Goal: Task Accomplishment & Management: Use online tool/utility

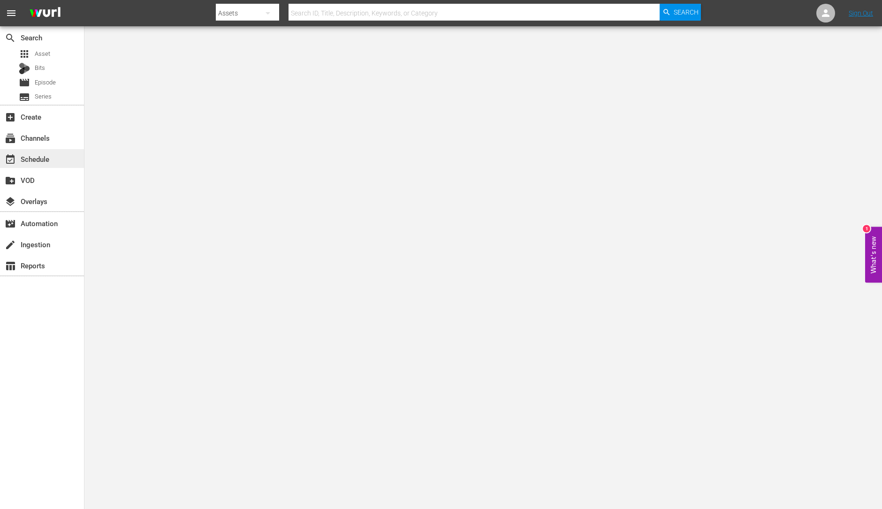
click at [48, 157] on div "event_available Schedule" at bounding box center [26, 157] width 53 height 8
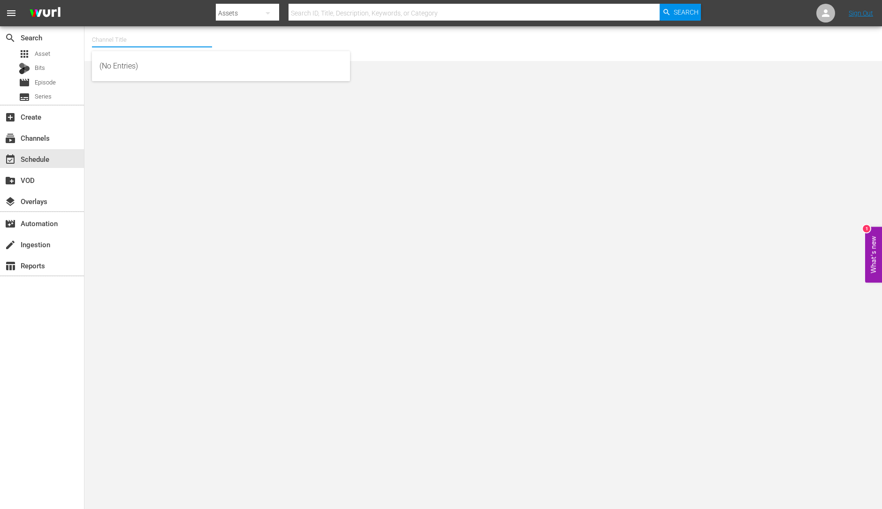
click at [115, 31] on input "text" at bounding box center [152, 40] width 120 height 23
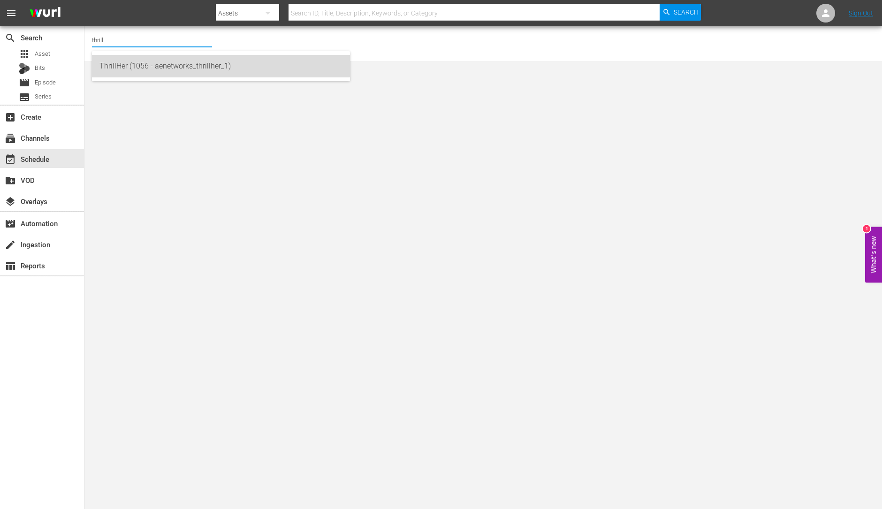
click at [123, 69] on div "ThrillHer (1056 - aenetworks_thrillher_1)" at bounding box center [221, 66] width 243 height 23
type input "ThrillHer (1056 - aenetworks_thrillher_1)"
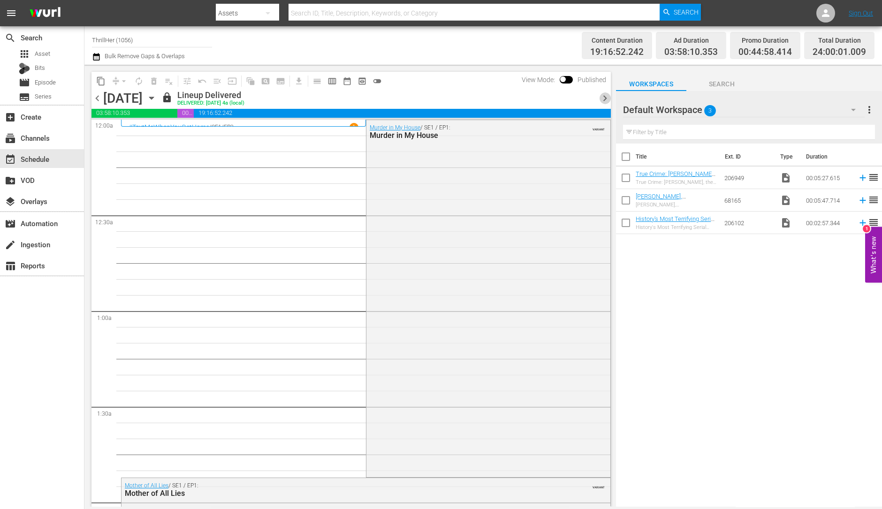
click at [606, 96] on span "chevron_right" at bounding box center [605, 98] width 12 height 12
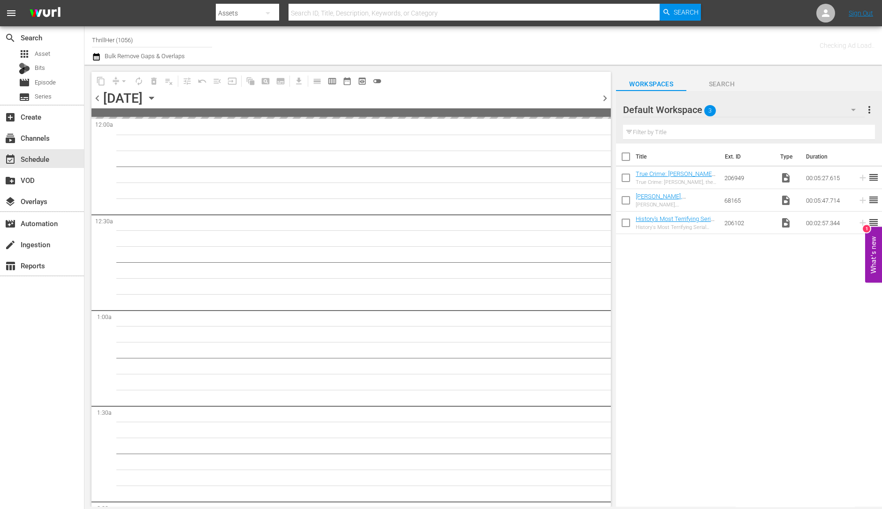
click at [606, 96] on span "chevron_right" at bounding box center [605, 98] width 12 height 12
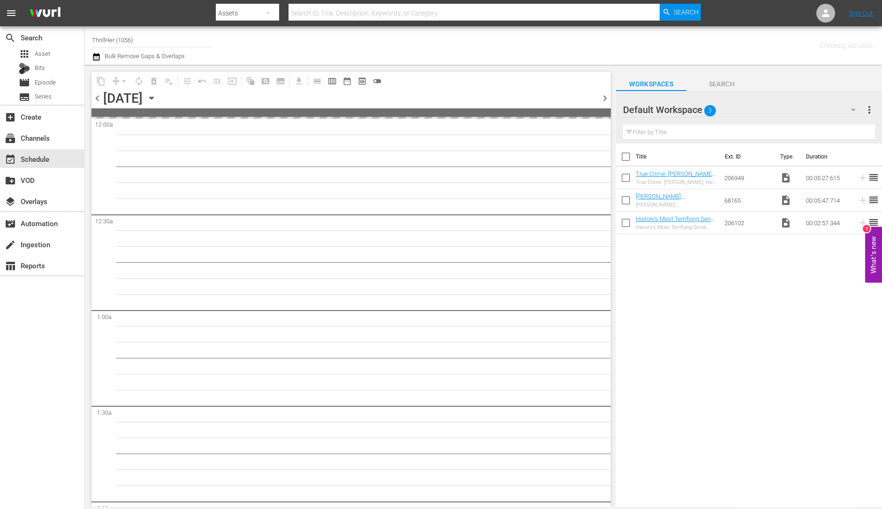
click at [606, 96] on span "chevron_right" at bounding box center [605, 98] width 12 height 12
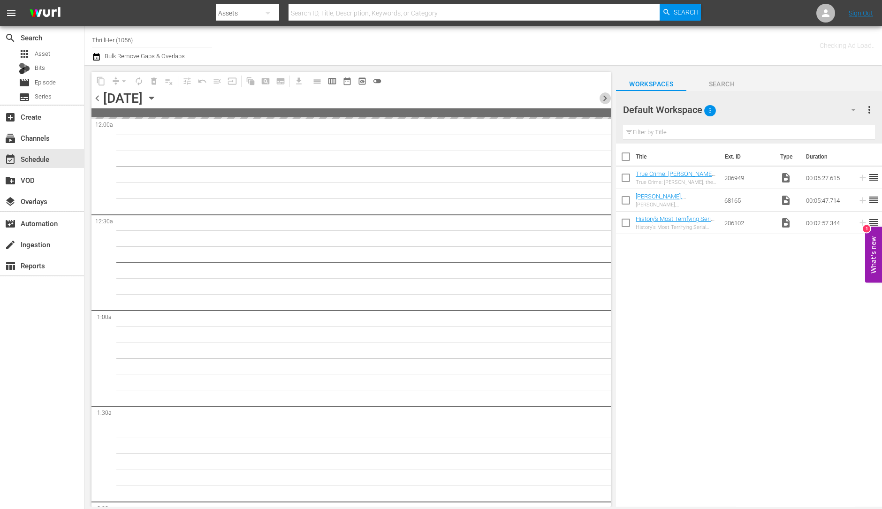
click at [606, 96] on span "chevron_right" at bounding box center [605, 98] width 12 height 12
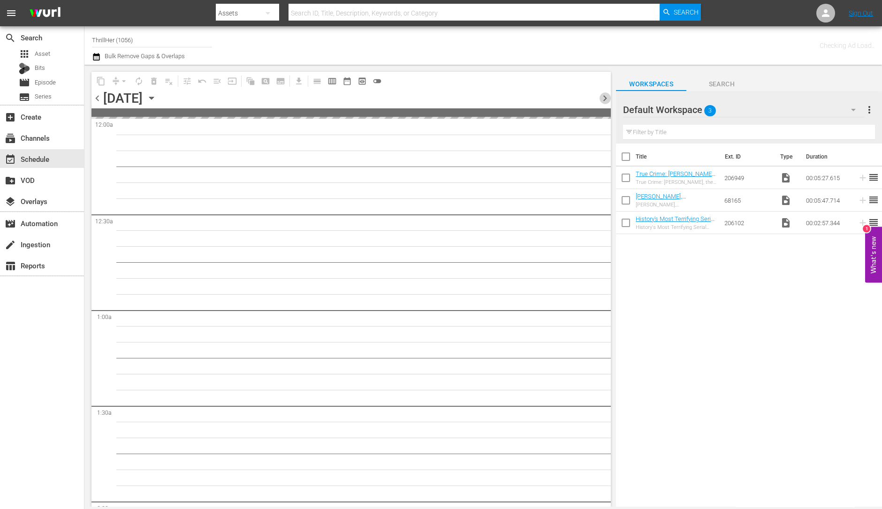
click at [606, 96] on span "chevron_right" at bounding box center [605, 98] width 12 height 12
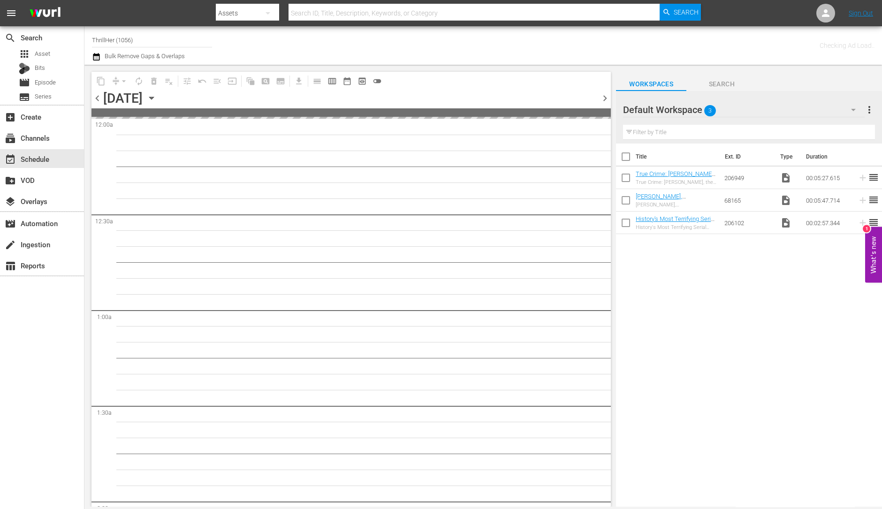
click at [606, 96] on span "chevron_right" at bounding box center [605, 98] width 12 height 12
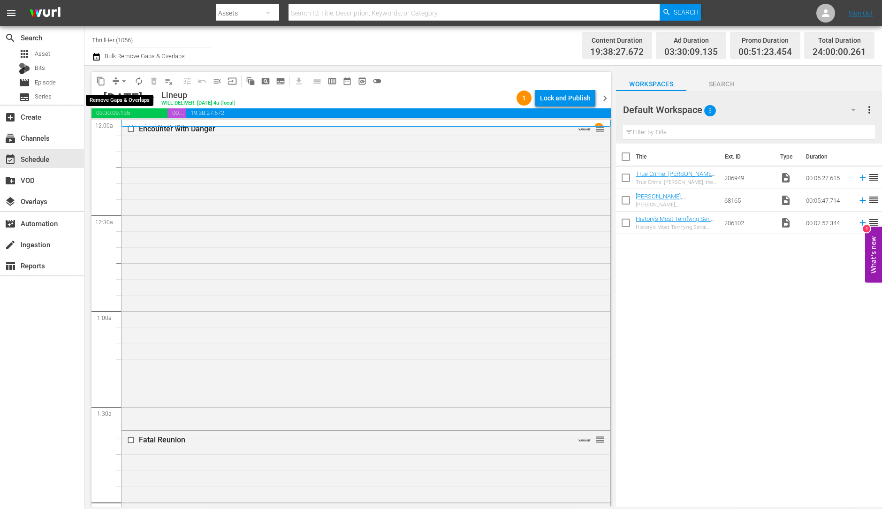
click at [122, 84] on span "arrow_drop_down" at bounding box center [123, 81] width 9 height 9
click at [123, 102] on li "Align to Midnight" at bounding box center [124, 99] width 99 height 15
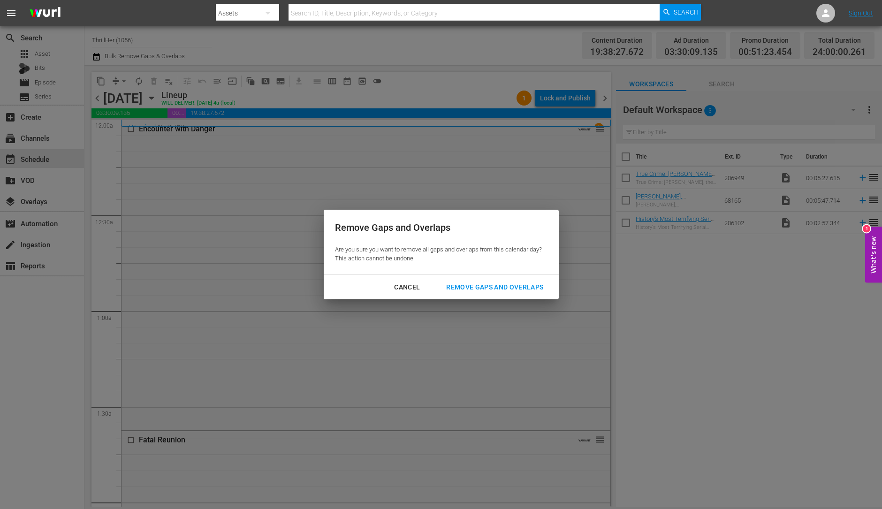
click at [476, 284] on div "Remove Gaps and Overlaps" at bounding box center [495, 288] width 112 height 12
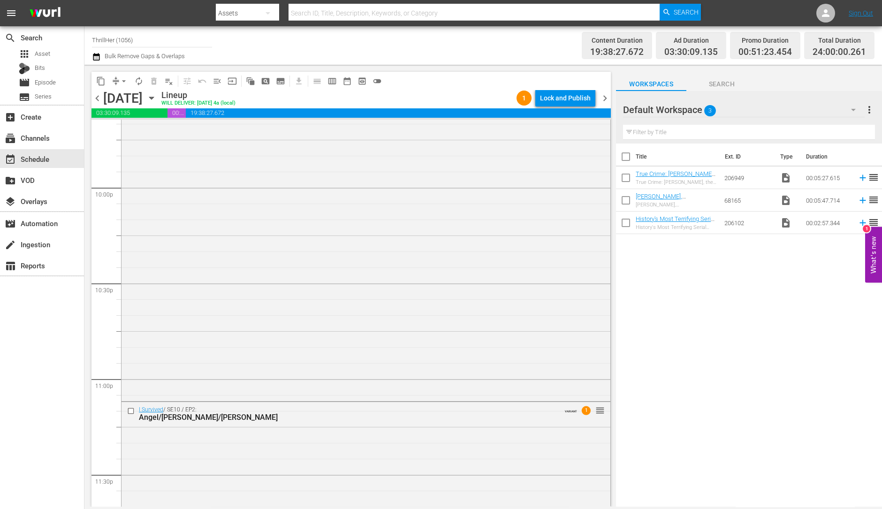
scroll to position [4209, 0]
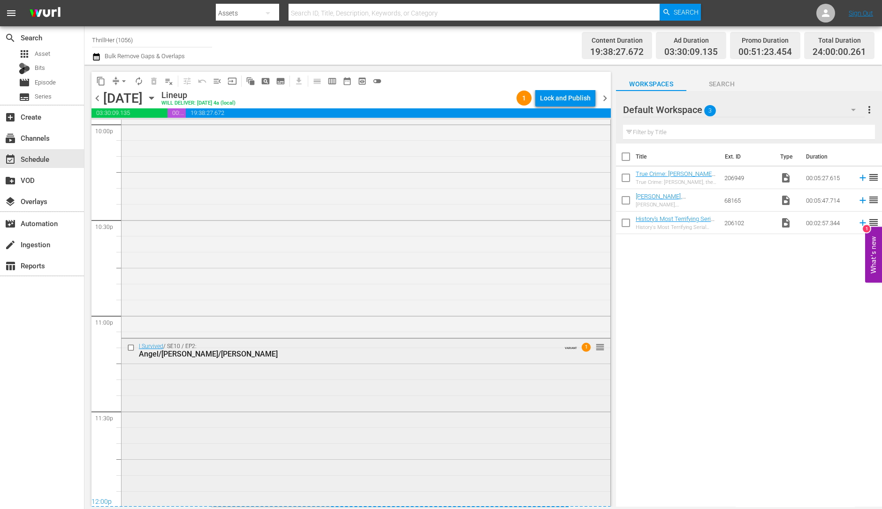
click at [385, 460] on div "I Survived / SE10 / EP2: Angel/Elyse/Richard VARIANT 1 reorder" at bounding box center [366, 422] width 489 height 166
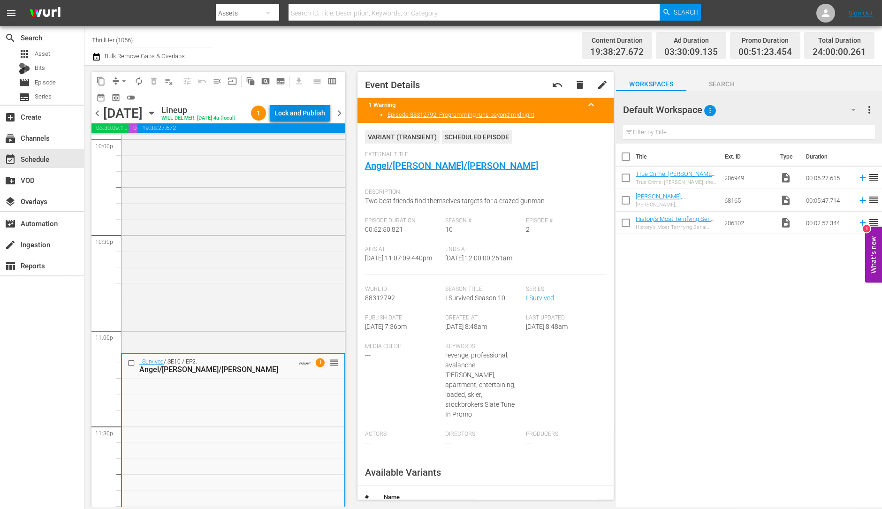
click at [310, 109] on div "Lock and Publish" at bounding box center [300, 113] width 51 height 17
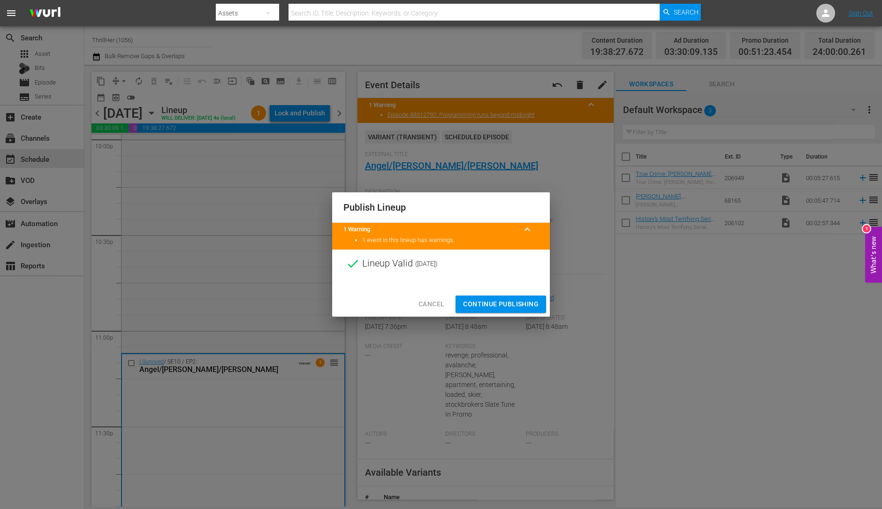
click at [498, 294] on div "Cancel Continue Publishing" at bounding box center [441, 304] width 218 height 25
click at [485, 299] on span "Continue Publishing" at bounding box center [501, 305] width 76 height 12
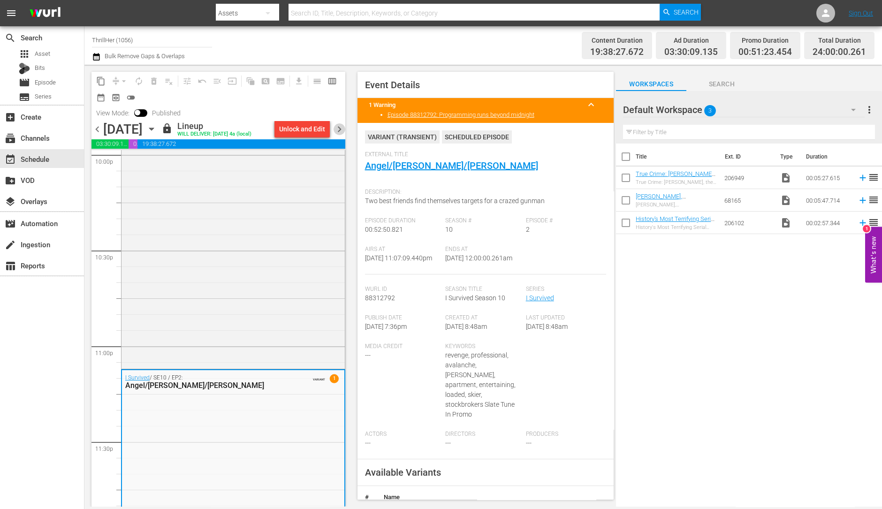
click at [340, 130] on span "chevron_right" at bounding box center [340, 129] width 12 height 12
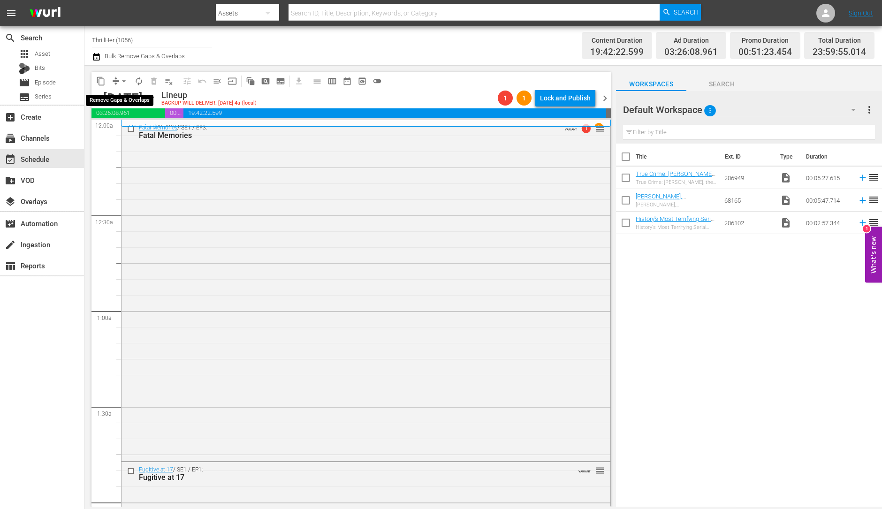
click at [126, 84] on span "arrow_drop_down" at bounding box center [123, 81] width 9 height 9
click at [126, 96] on li "Align to Midnight" at bounding box center [124, 99] width 99 height 15
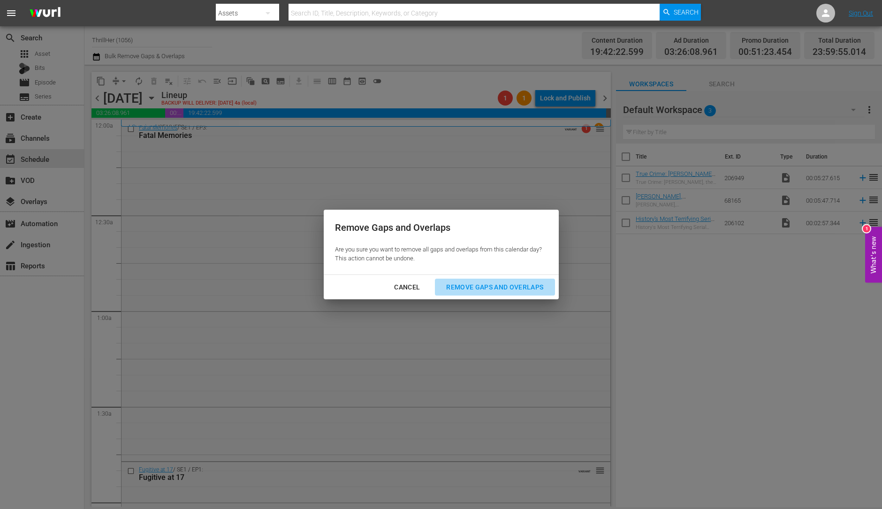
click at [531, 288] on div "Remove Gaps and Overlaps" at bounding box center [495, 288] width 112 height 12
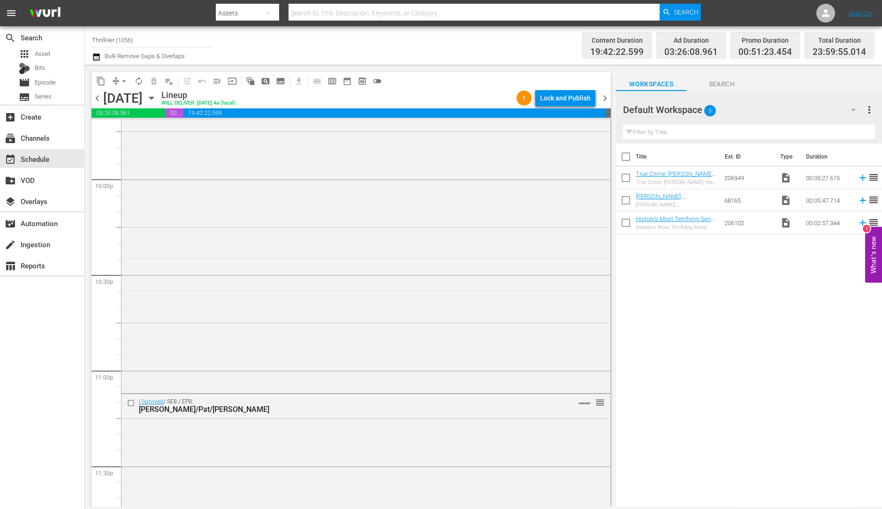
scroll to position [4209, 0]
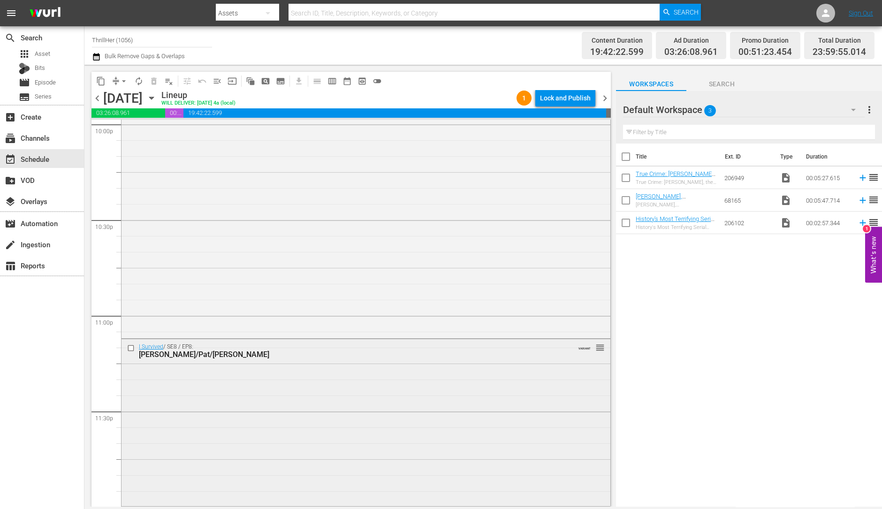
click at [352, 391] on div "I Survived / SE8 / EP8: Angela/Pat/Tricia VARIANT reorder" at bounding box center [366, 421] width 489 height 165
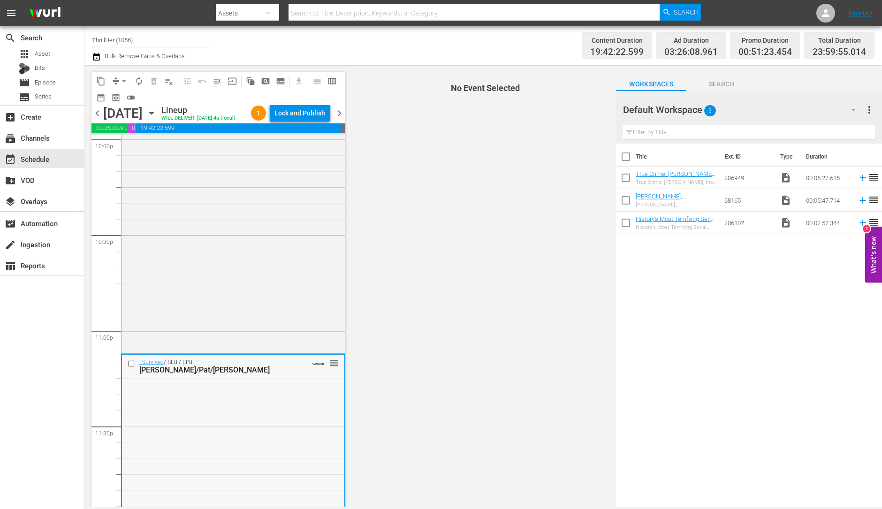
scroll to position [4239, 0]
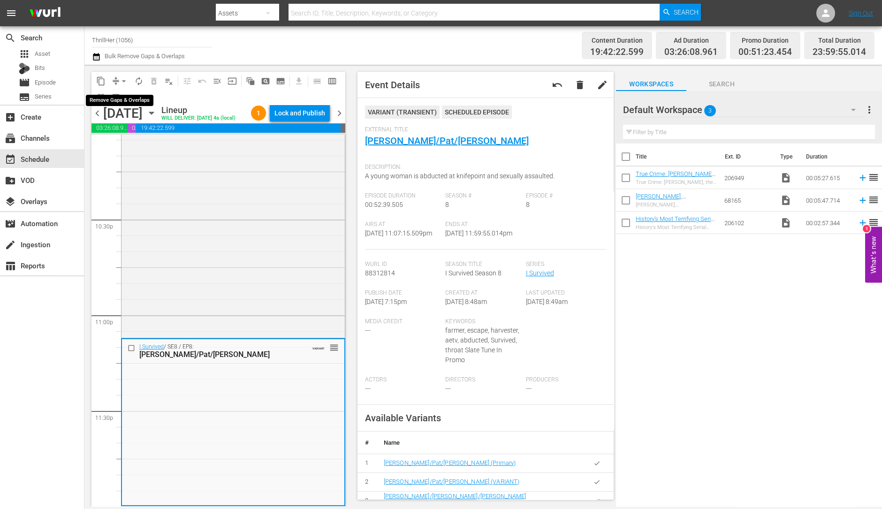
click at [123, 80] on span "arrow_drop_down" at bounding box center [123, 81] width 9 height 9
click at [148, 99] on li "Align to Midnight" at bounding box center [124, 99] width 99 height 15
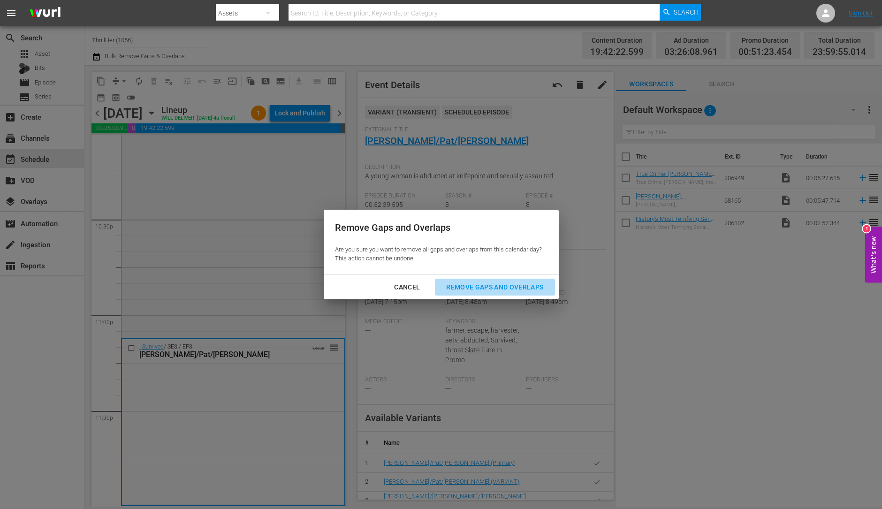
click at [520, 285] on div "Remove Gaps and Overlaps" at bounding box center [495, 288] width 112 height 12
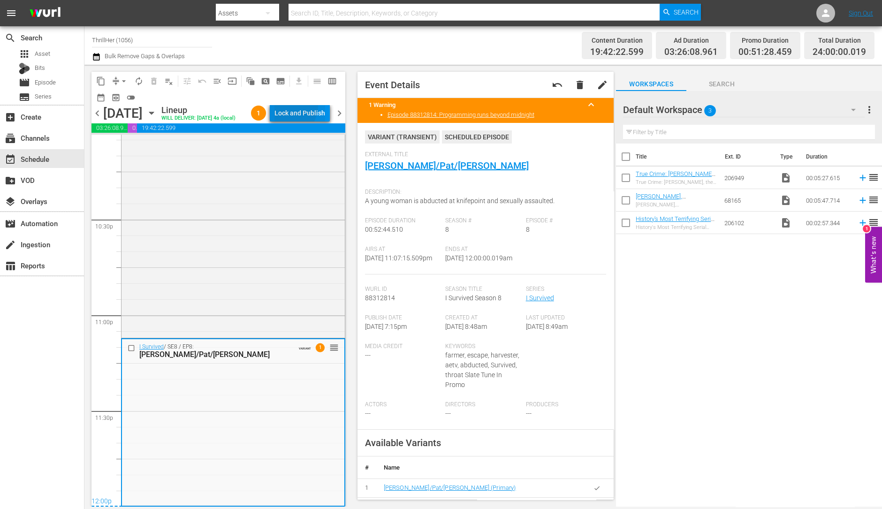
click at [291, 107] on div "Lock and Publish" at bounding box center [300, 113] width 51 height 17
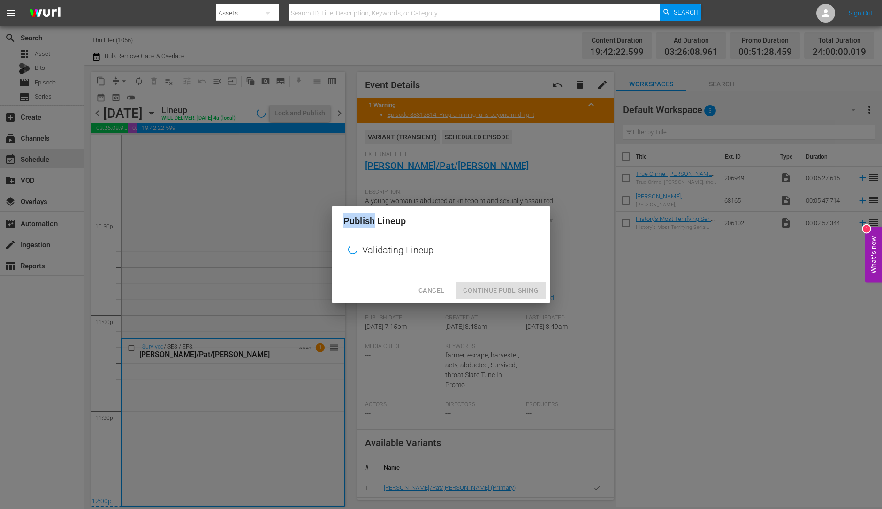
click at [291, 107] on div "Publish Lineup Validating Lineup Cancel Continue Publishing" at bounding box center [441, 254] width 882 height 509
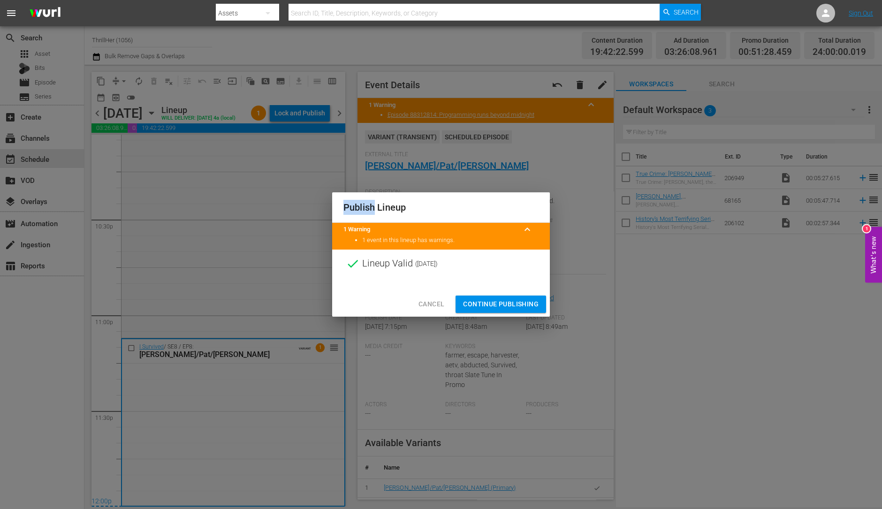
click at [495, 298] on button "Continue Publishing" at bounding box center [501, 304] width 91 height 17
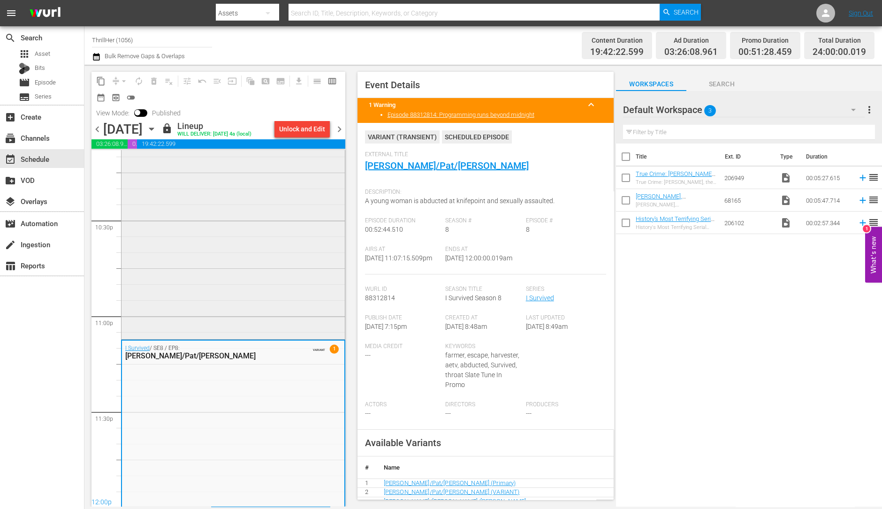
scroll to position [4239, 0]
click at [338, 131] on span "chevron_right" at bounding box center [340, 129] width 12 height 12
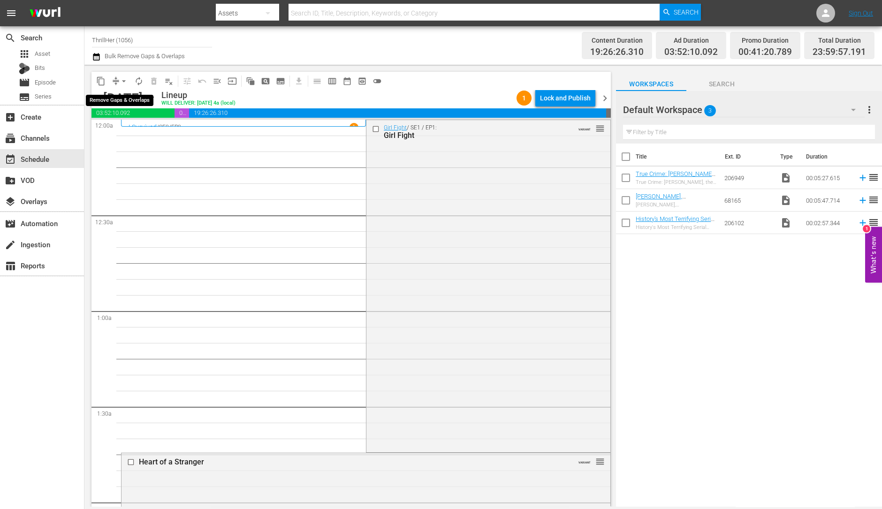
click at [123, 80] on span "arrow_drop_down" at bounding box center [123, 81] width 9 height 9
click at [127, 100] on li "Align to Midnight" at bounding box center [124, 99] width 99 height 15
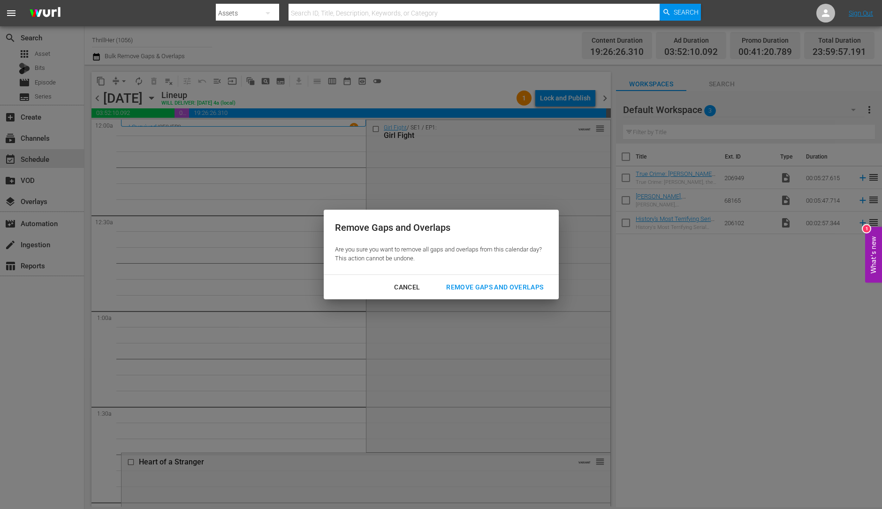
click at [516, 285] on div "Remove Gaps and Overlaps" at bounding box center [495, 288] width 112 height 12
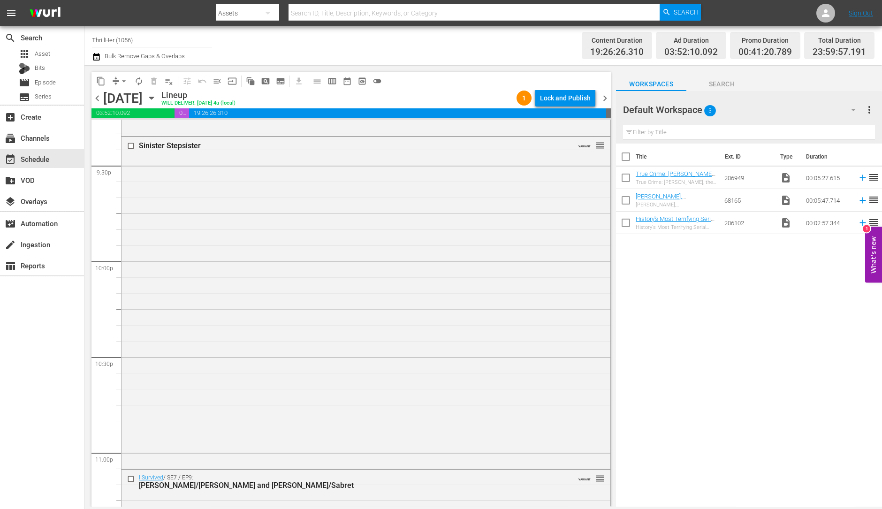
scroll to position [4209, 0]
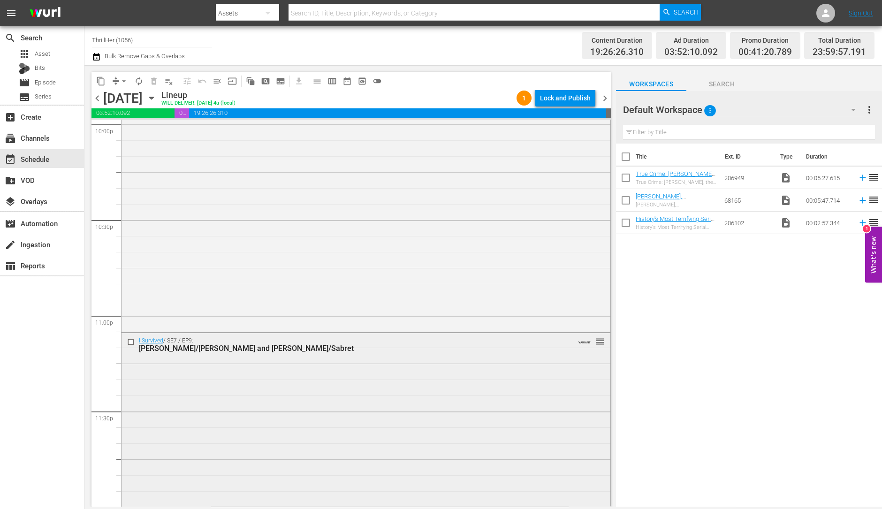
click at [216, 376] on div "I Survived / SE7 / EP9: Anita/Jim and Glen/Sabret VARIANT reorder" at bounding box center [366, 418] width 489 height 171
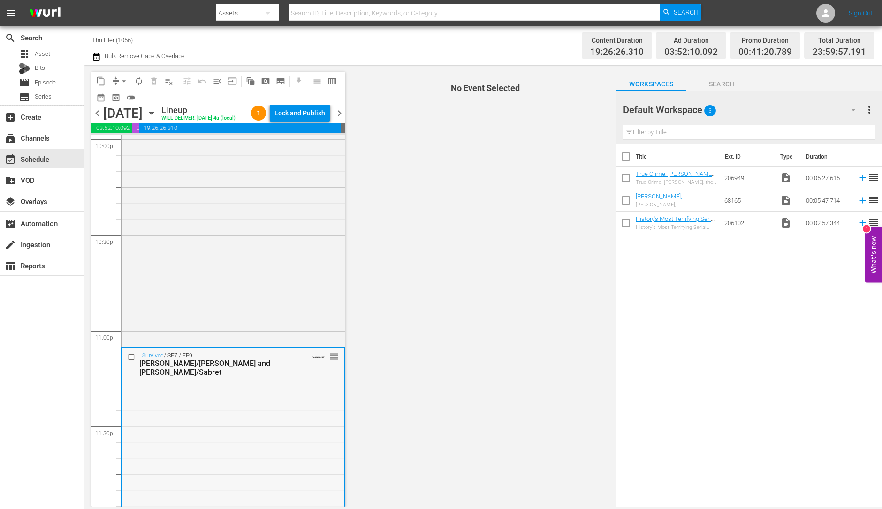
scroll to position [4239, 0]
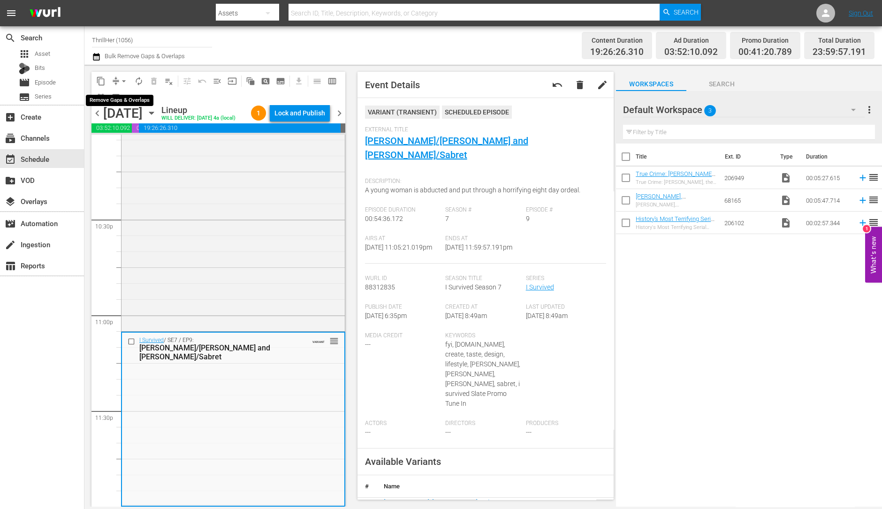
click at [122, 78] on span "arrow_drop_down" at bounding box center [123, 81] width 9 height 9
click at [139, 98] on li "Align to Midnight" at bounding box center [124, 99] width 99 height 15
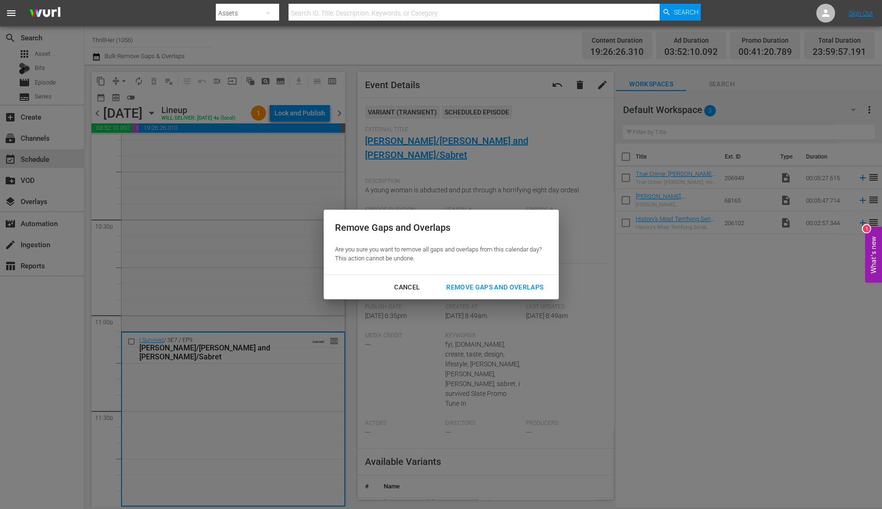
click at [500, 279] on button "Remove Gaps and Overlaps" at bounding box center [495, 287] width 120 height 17
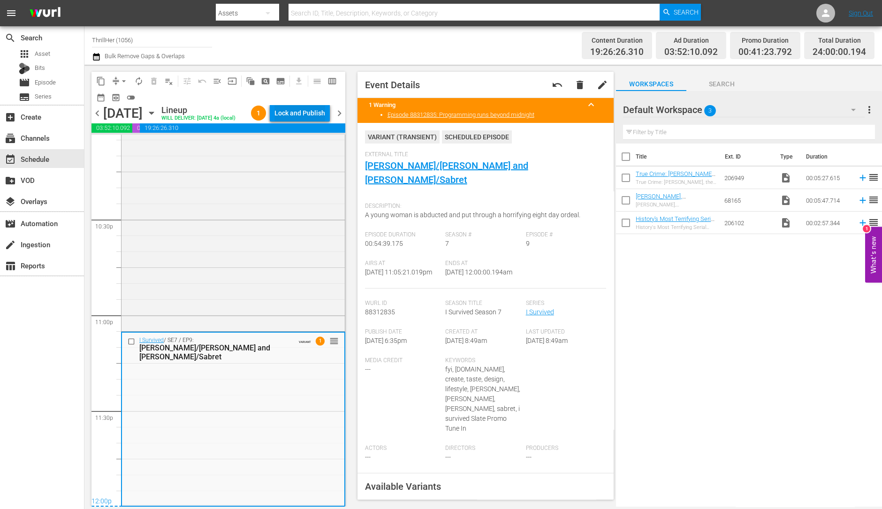
click at [309, 115] on div "Lock and Publish" at bounding box center [300, 113] width 51 height 17
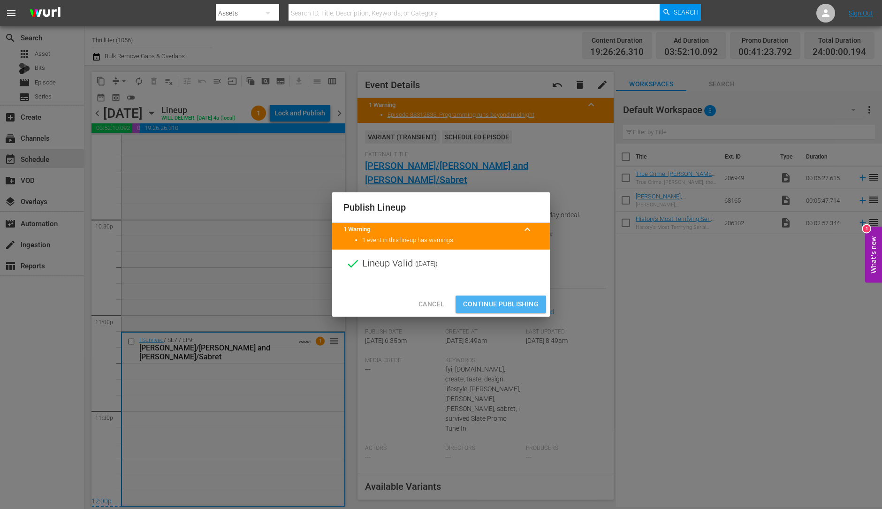
click at [497, 300] on span "Continue Publishing" at bounding box center [501, 305] width 76 height 12
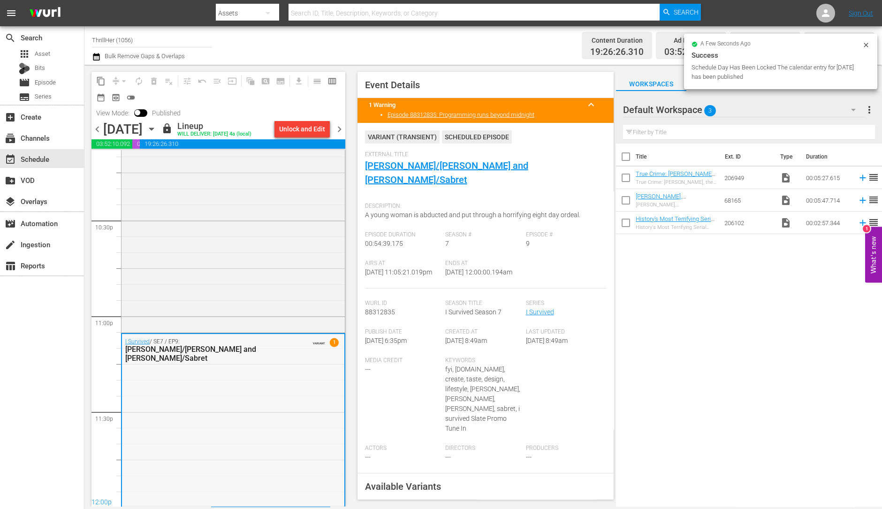
scroll to position [4255, 0]
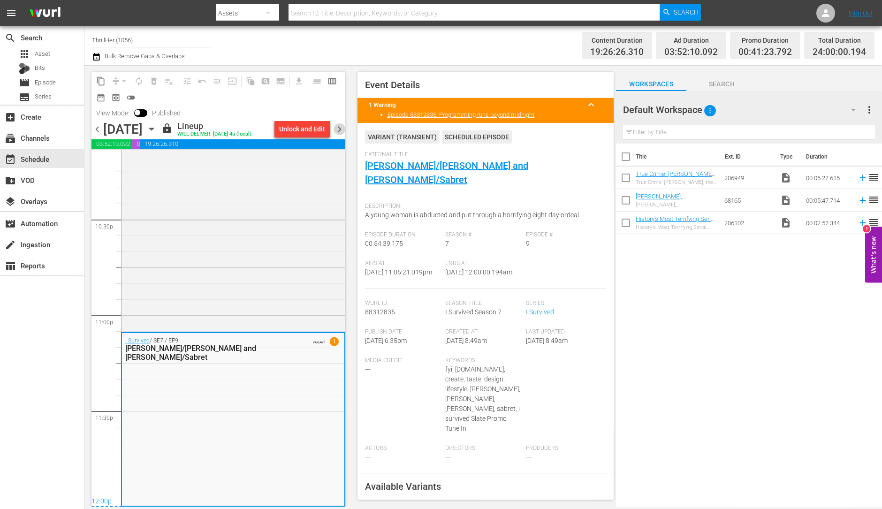
click at [339, 135] on span "chevron_right" at bounding box center [340, 129] width 12 height 12
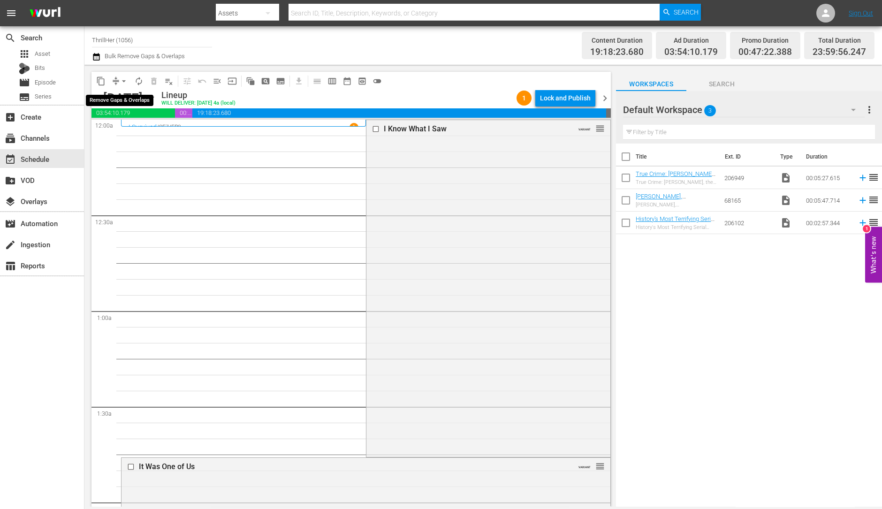
click at [121, 81] on span "arrow_drop_down" at bounding box center [123, 81] width 9 height 9
click at [119, 98] on li "Align to Midnight" at bounding box center [124, 99] width 99 height 15
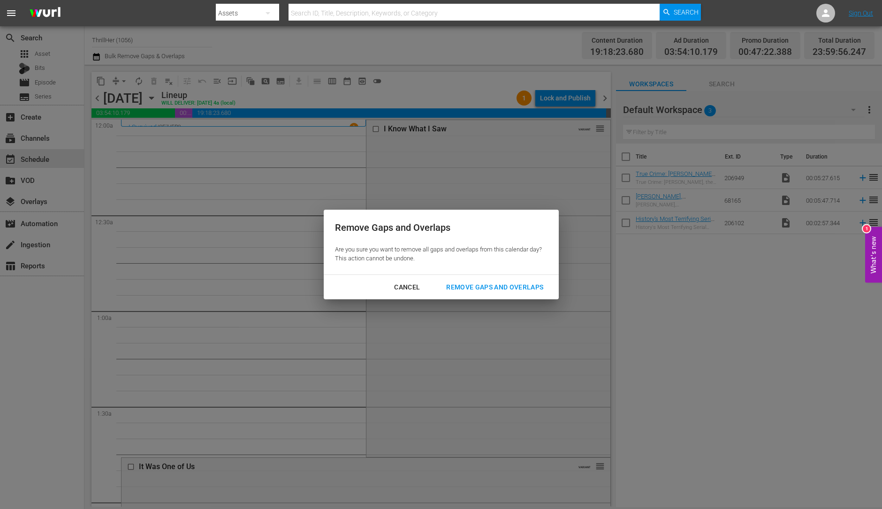
click at [503, 289] on div "Remove Gaps and Overlaps" at bounding box center [495, 288] width 112 height 12
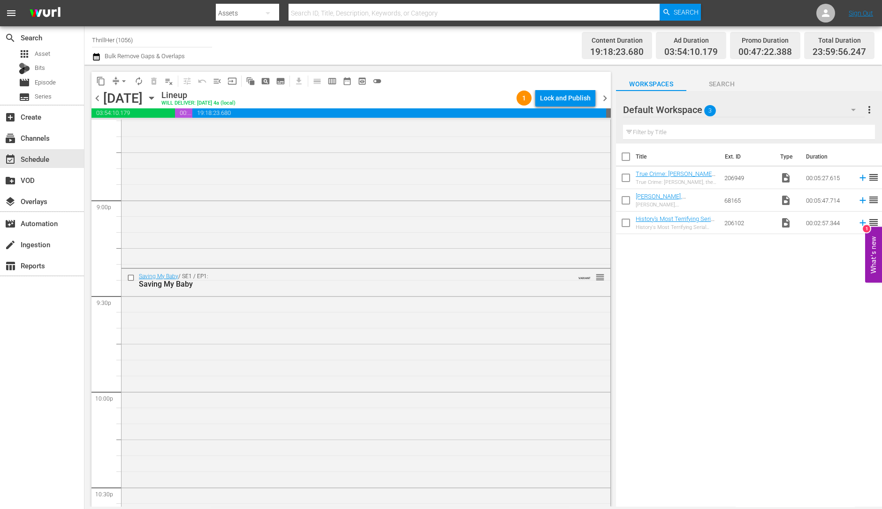
scroll to position [4209, 0]
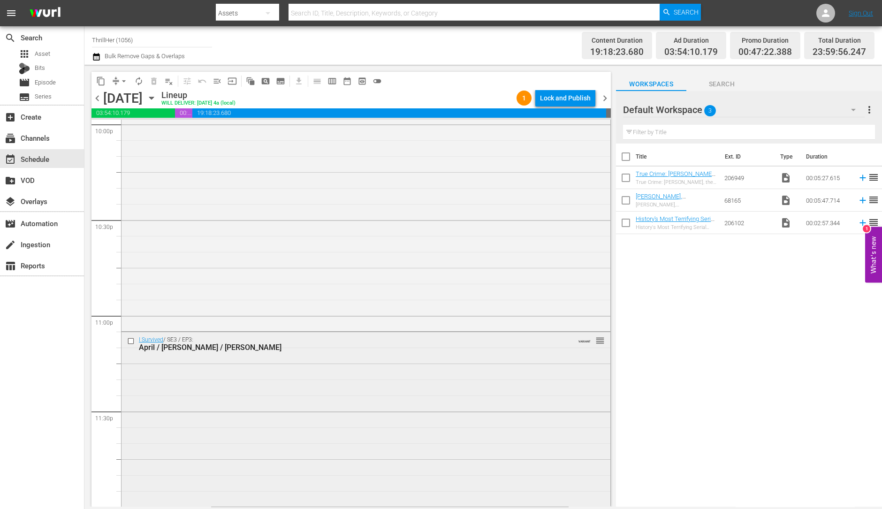
click at [419, 411] on div "I Survived / SE3 / EP3: April / Mark / Jesse VARIANT reorder" at bounding box center [366, 418] width 489 height 172
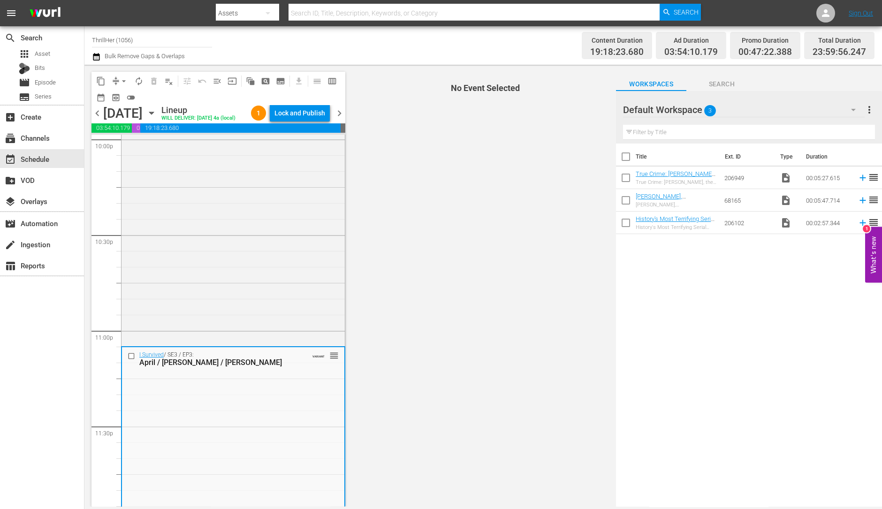
scroll to position [4210, 0]
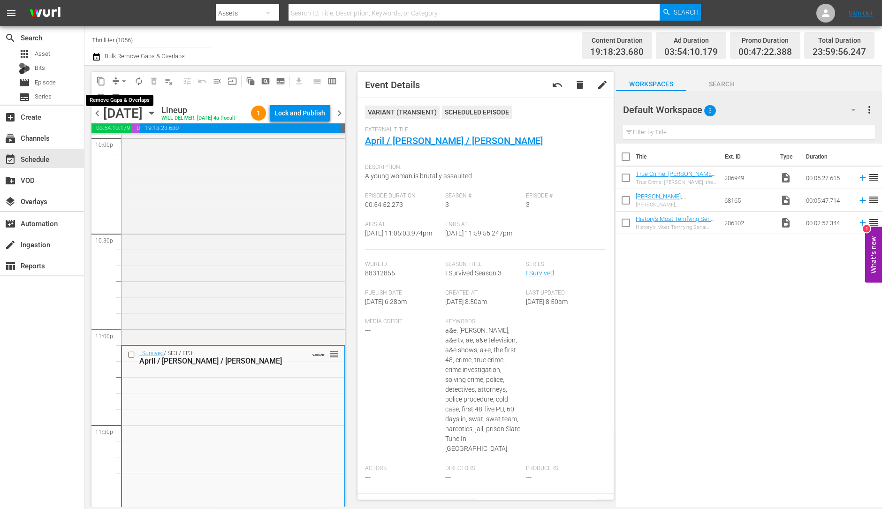
click at [125, 83] on span "arrow_drop_down" at bounding box center [123, 81] width 9 height 9
click at [130, 95] on li "Align to Midnight" at bounding box center [124, 99] width 99 height 15
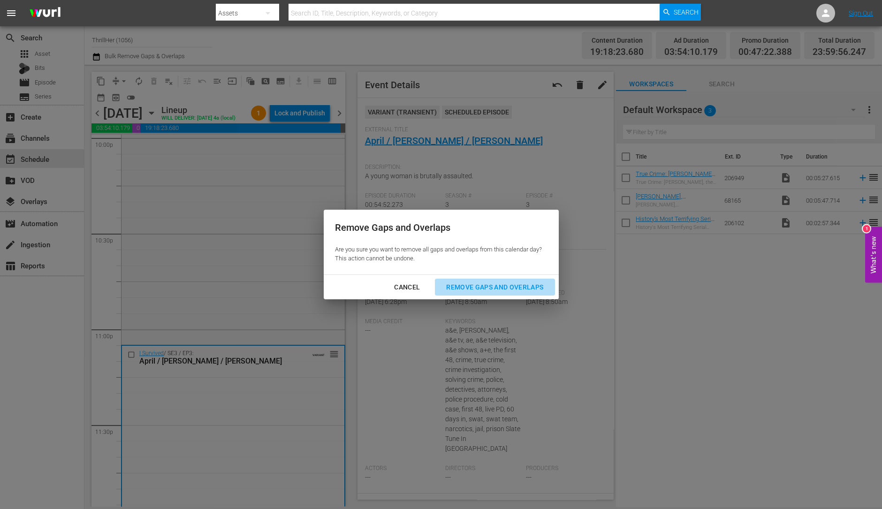
click at [482, 286] on div "Remove Gaps and Overlaps" at bounding box center [495, 288] width 112 height 12
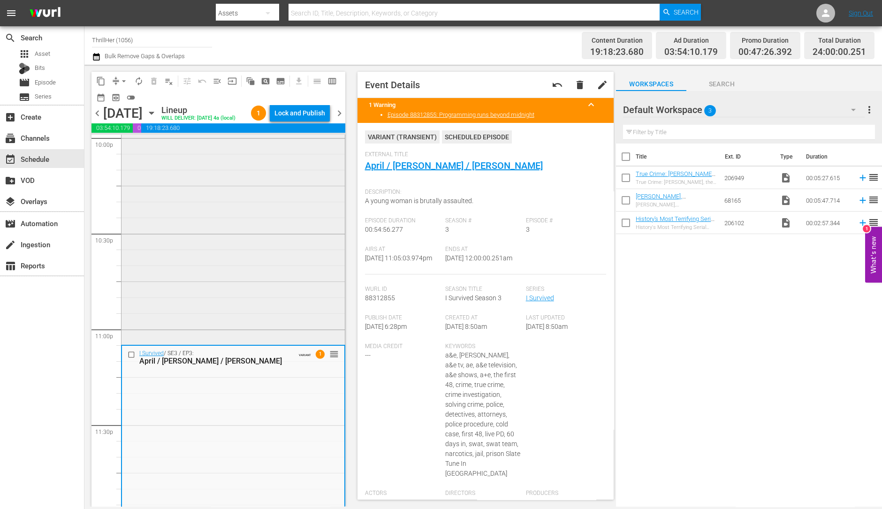
scroll to position [4239, 0]
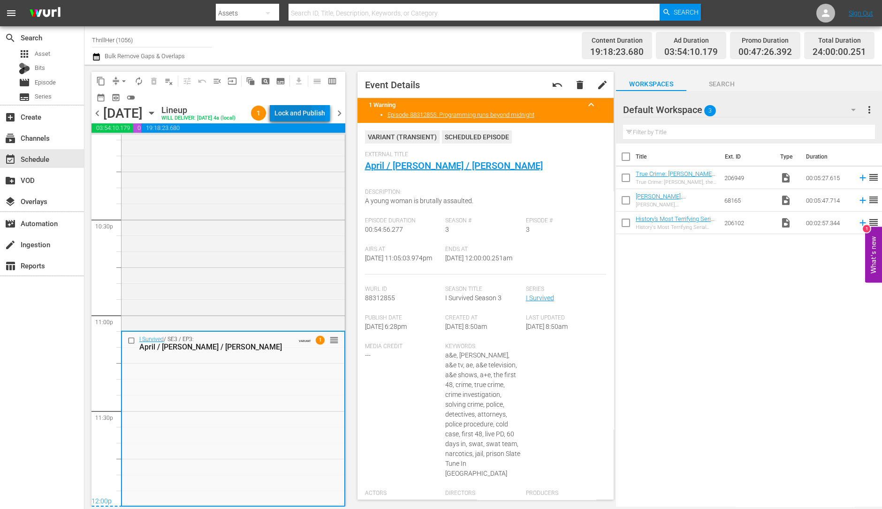
click at [296, 114] on div "Lock and Publish" at bounding box center [300, 113] width 51 height 17
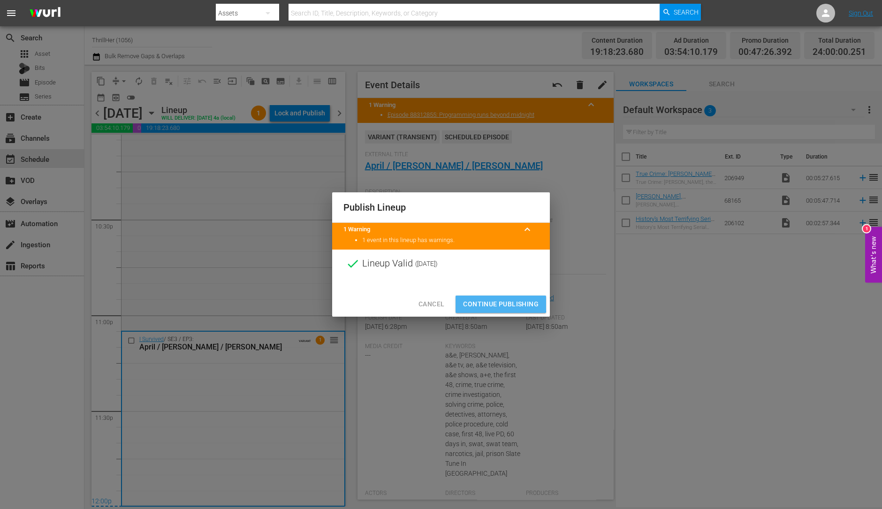
click at [492, 300] on span "Continue Publishing" at bounding box center [501, 305] width 76 height 12
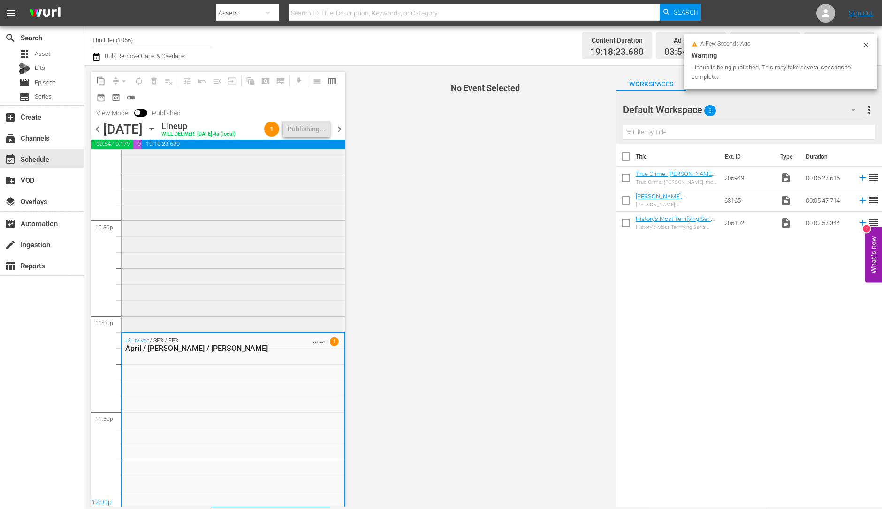
scroll to position [4255, 0]
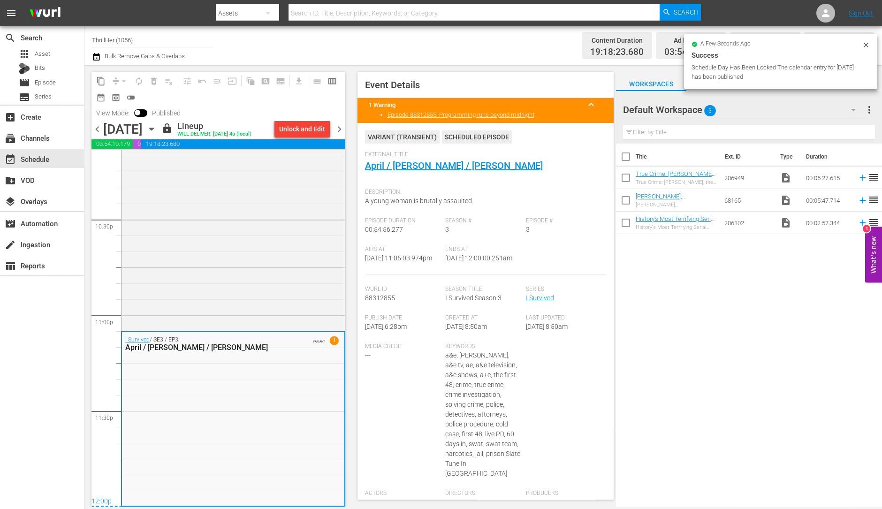
click at [338, 135] on span "chevron_right" at bounding box center [340, 129] width 12 height 12
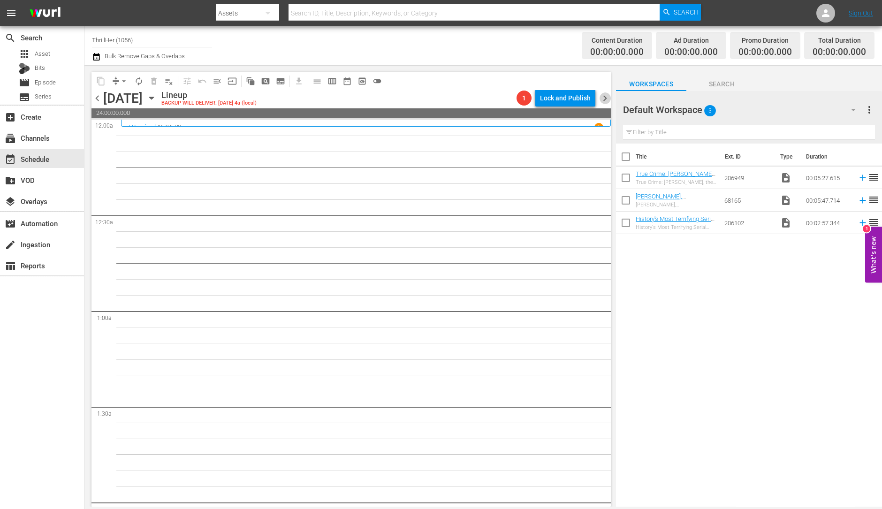
click at [604, 97] on span "chevron_right" at bounding box center [605, 98] width 12 height 12
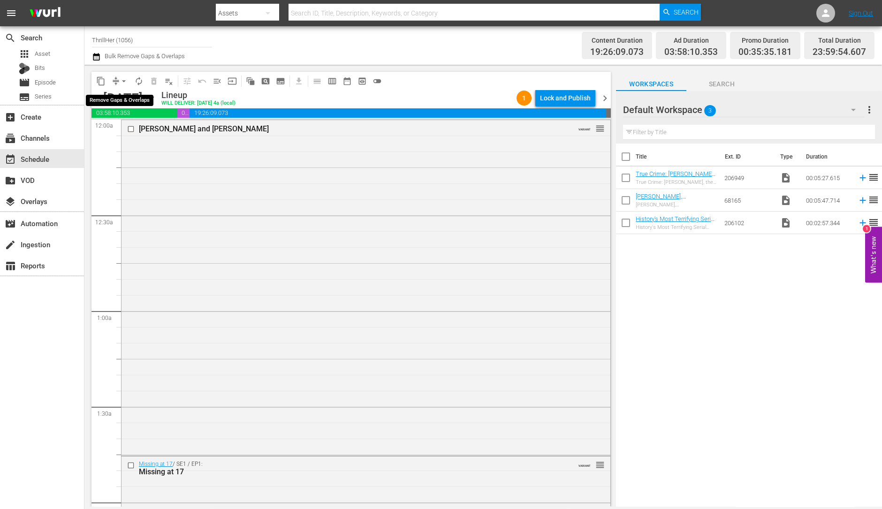
click at [122, 77] on span "arrow_drop_down" at bounding box center [123, 81] width 9 height 9
click at [130, 97] on li "Align to Midnight" at bounding box center [123, 99] width 77 height 15
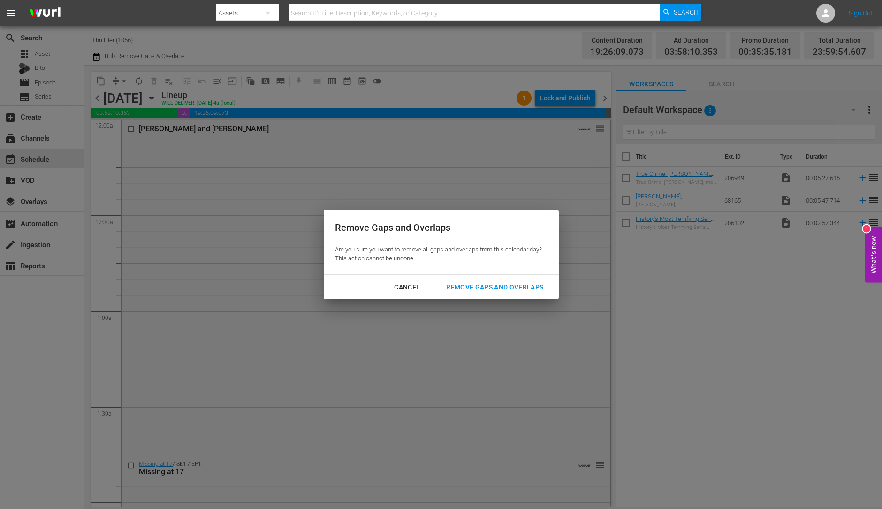
click at [486, 288] on div "Remove Gaps and Overlaps" at bounding box center [495, 288] width 112 height 12
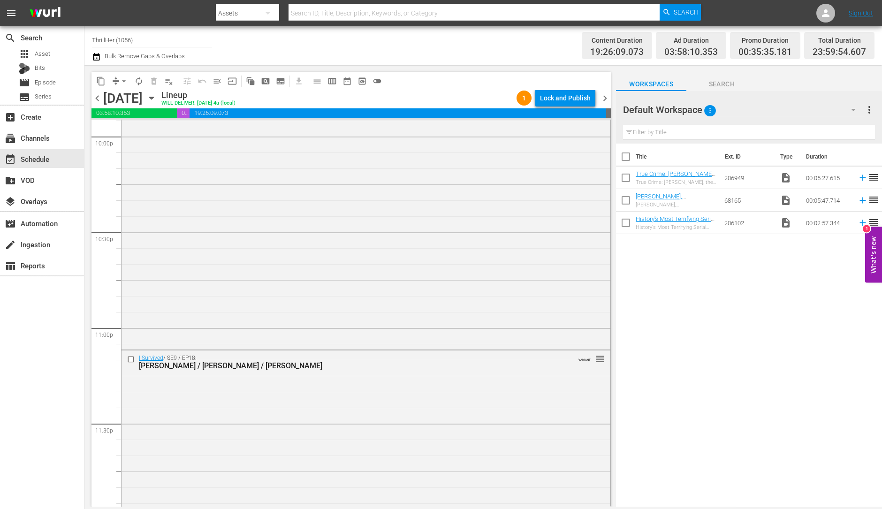
scroll to position [4209, 0]
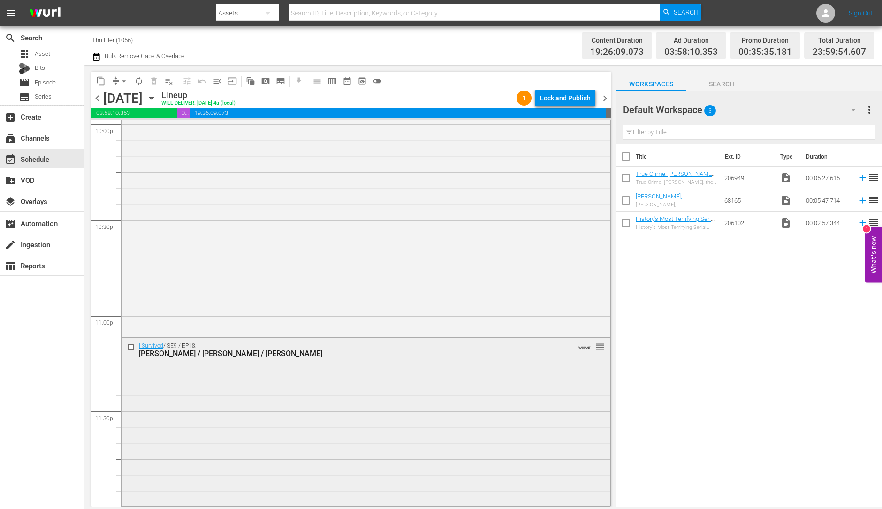
click at [308, 360] on div "I Survived / SE9 / EP18: Audrey / Todd / Kimberley VARIANT reorder" at bounding box center [366, 349] width 489 height 23
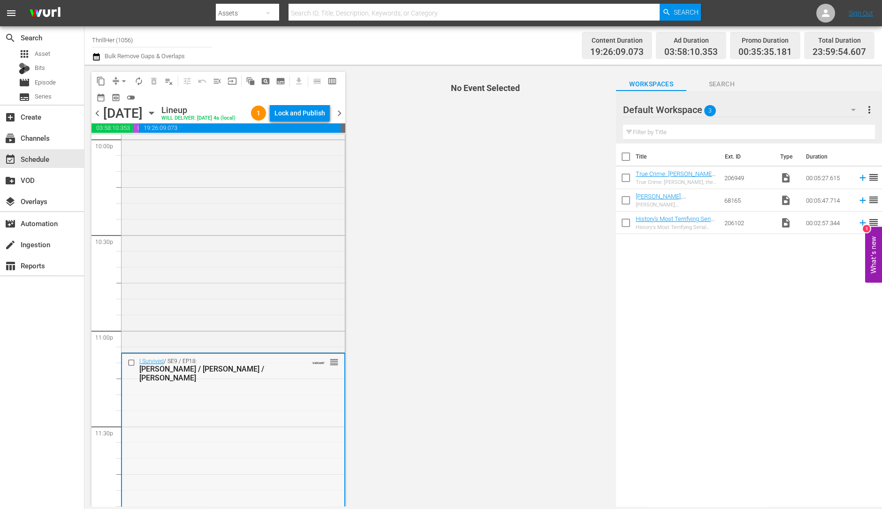
scroll to position [4239, 0]
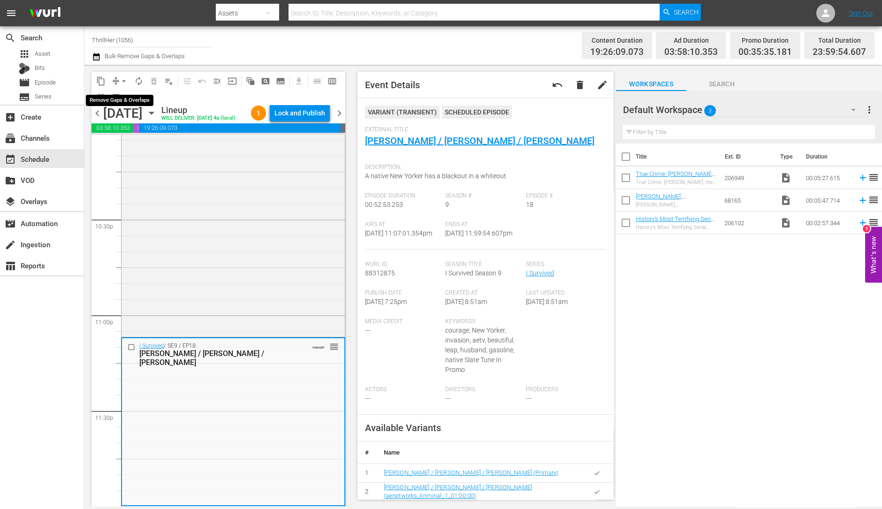
click at [123, 78] on span "arrow_drop_down" at bounding box center [123, 81] width 9 height 9
click at [121, 95] on li "Align to Midnight" at bounding box center [123, 99] width 77 height 15
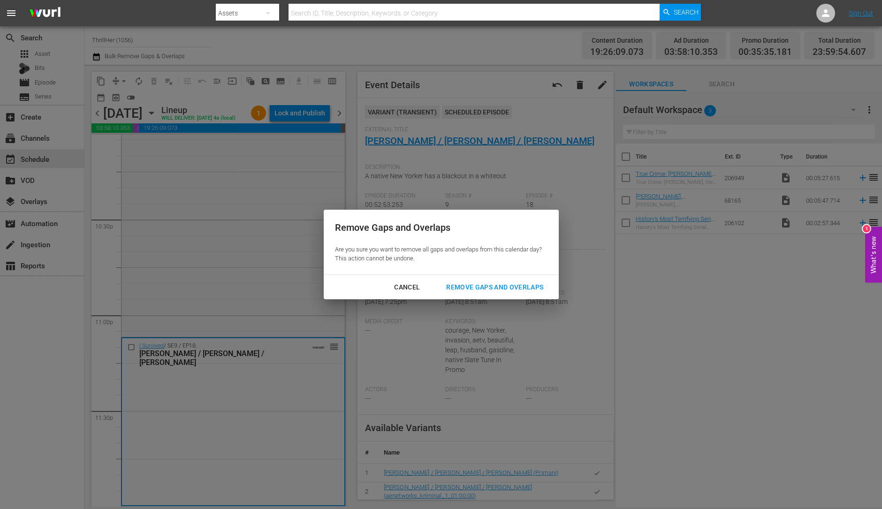
click at [481, 290] on div "Remove Gaps and Overlaps" at bounding box center [495, 288] width 112 height 12
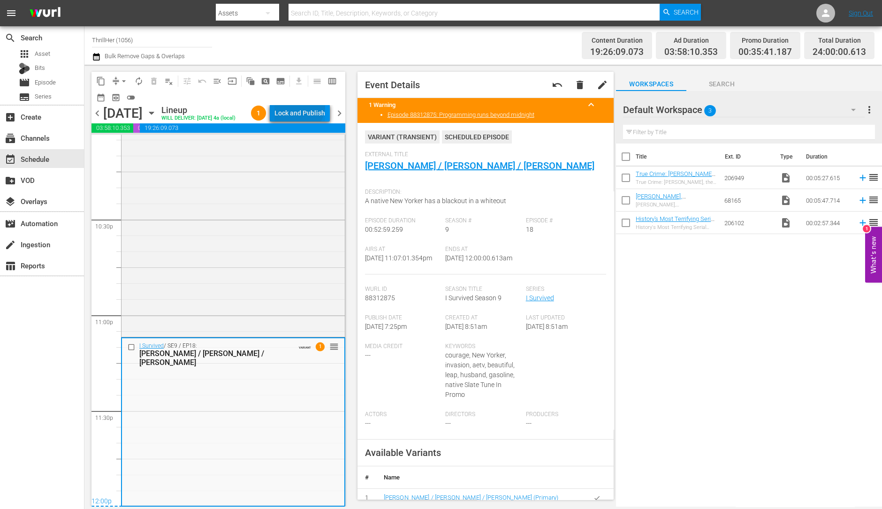
click at [309, 108] on div "Lock and Publish" at bounding box center [300, 113] width 51 height 17
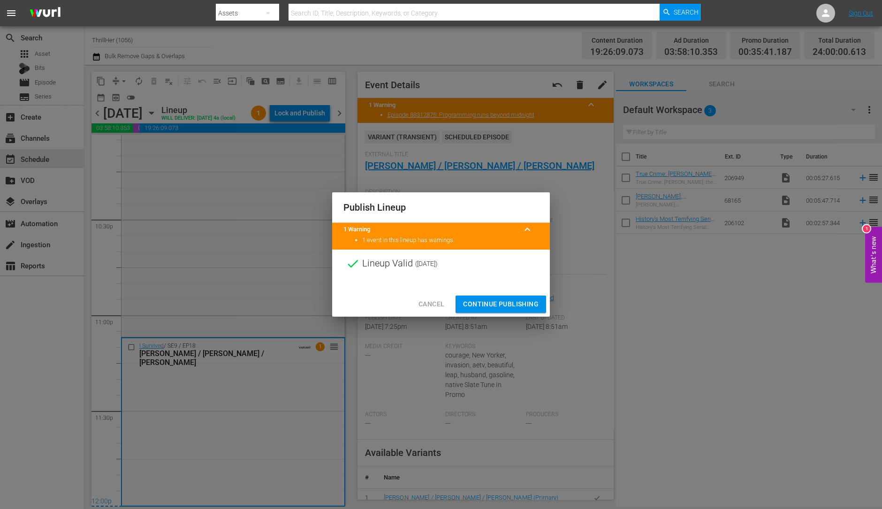
click at [481, 299] on span "Continue Publishing" at bounding box center [501, 305] width 76 height 12
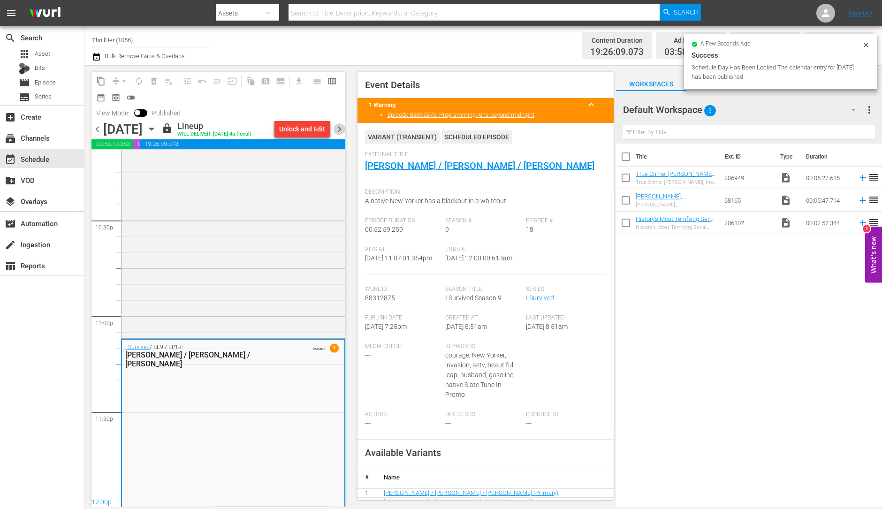
click at [338, 135] on span "chevron_right" at bounding box center [340, 129] width 12 height 12
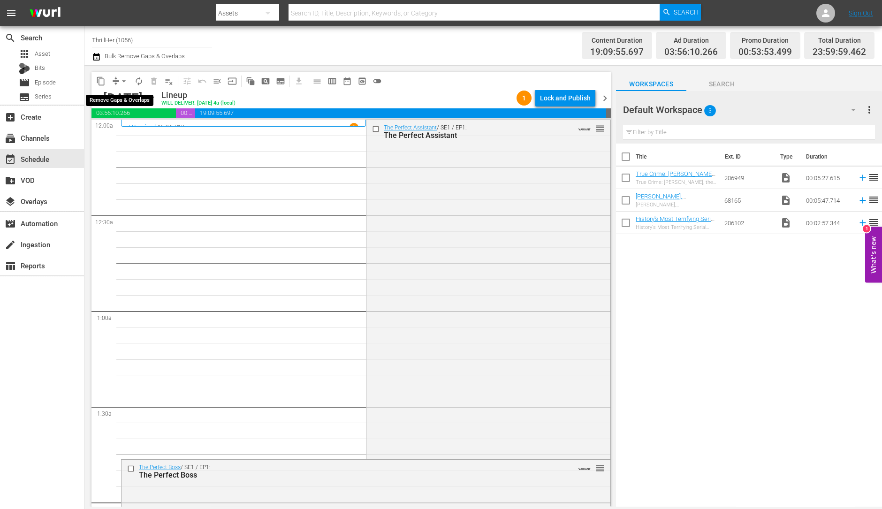
click at [122, 81] on span "arrow_drop_down" at bounding box center [123, 81] width 9 height 9
click at [122, 100] on li "Align to Midnight" at bounding box center [124, 99] width 99 height 15
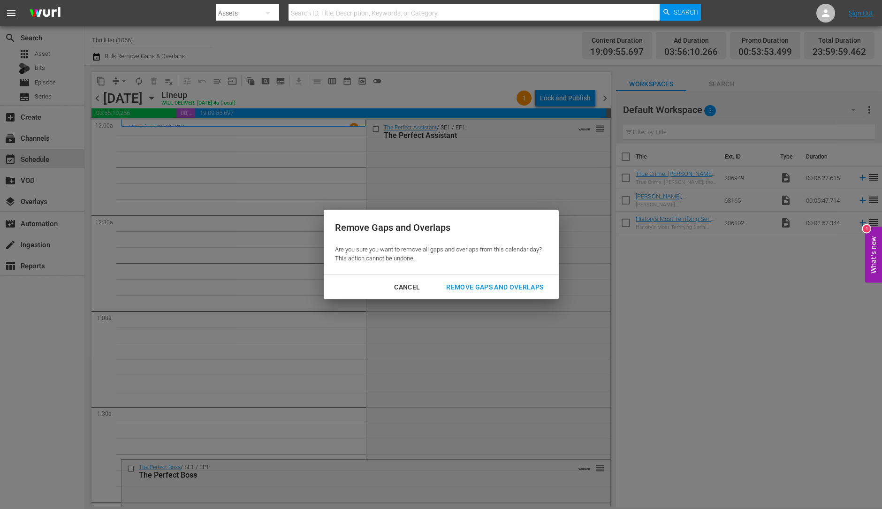
click at [472, 290] on div "Remove Gaps and Overlaps" at bounding box center [495, 288] width 112 height 12
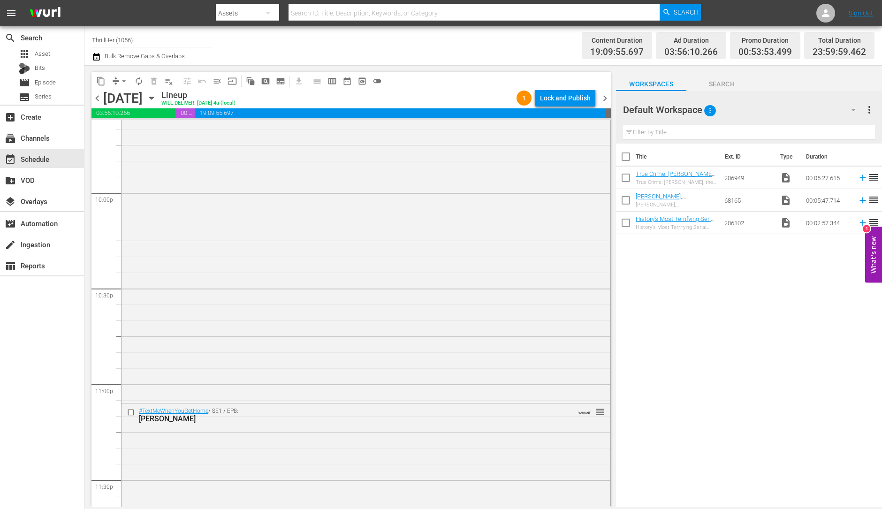
scroll to position [4209, 0]
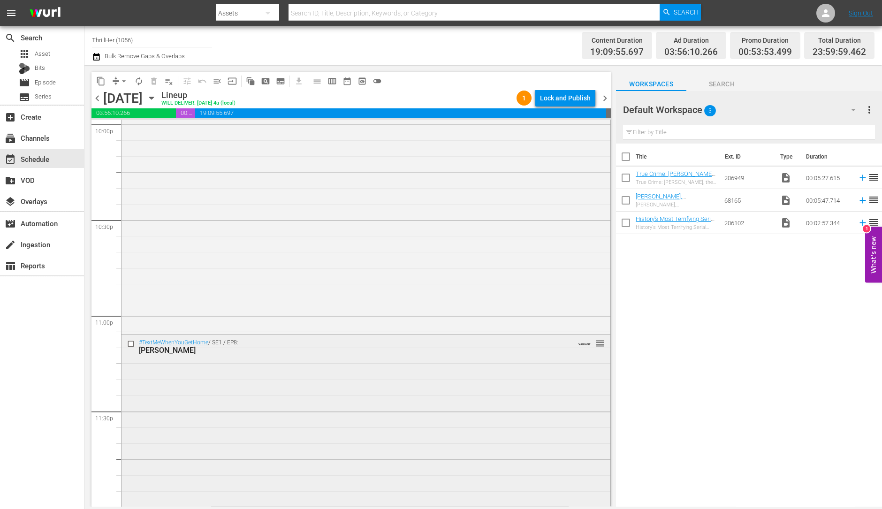
click at [303, 400] on div "#TextMeWhenYouGetHome / SE1 / EP8: Becky Koster VARIANT reorder" at bounding box center [366, 419] width 489 height 169
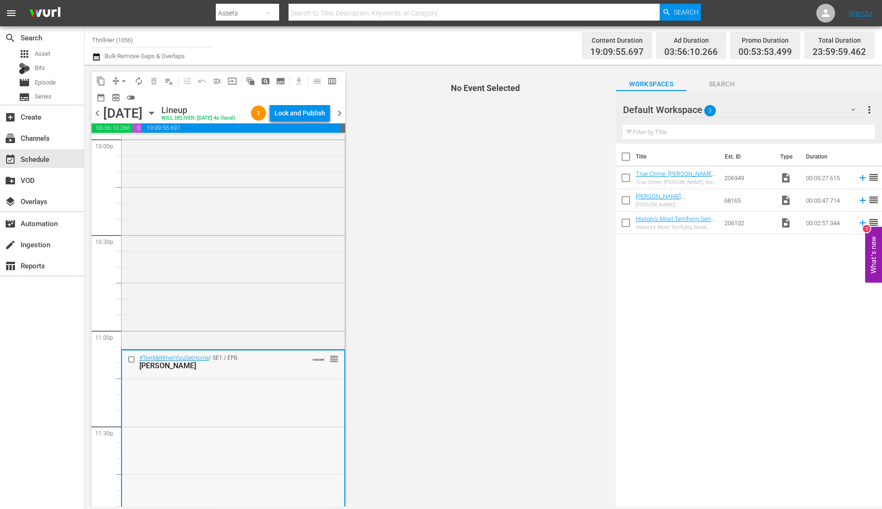
scroll to position [4239, 0]
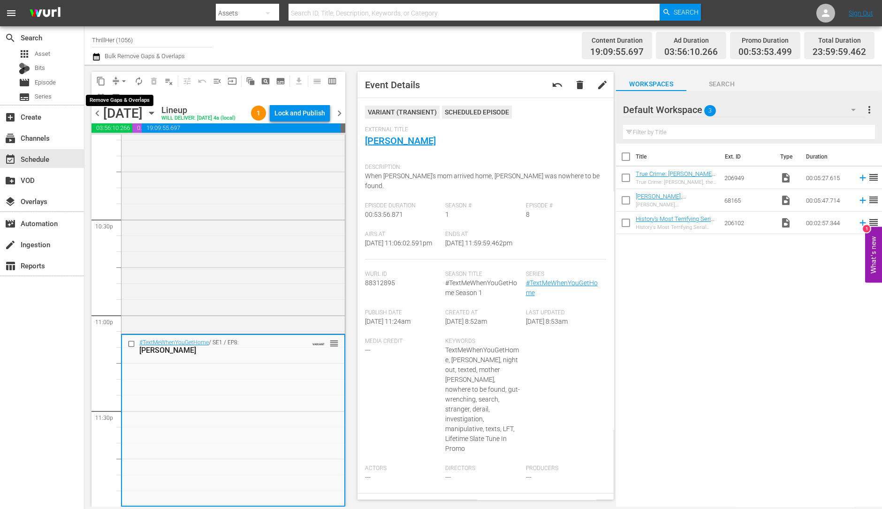
click at [121, 79] on span "arrow_drop_down" at bounding box center [123, 81] width 9 height 9
click at [129, 97] on li "Align to Midnight" at bounding box center [124, 99] width 99 height 15
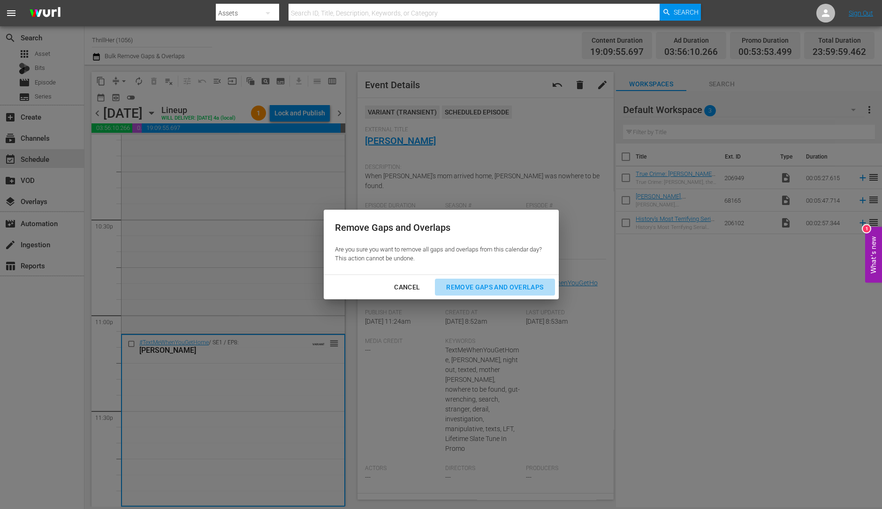
click at [483, 290] on div "Remove Gaps and Overlaps" at bounding box center [495, 288] width 112 height 12
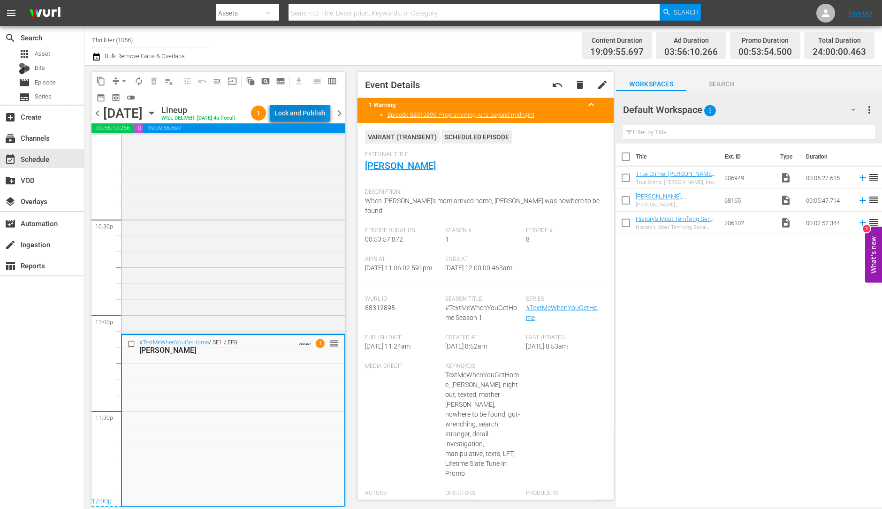
click at [306, 115] on div "Lock and Publish" at bounding box center [300, 113] width 51 height 17
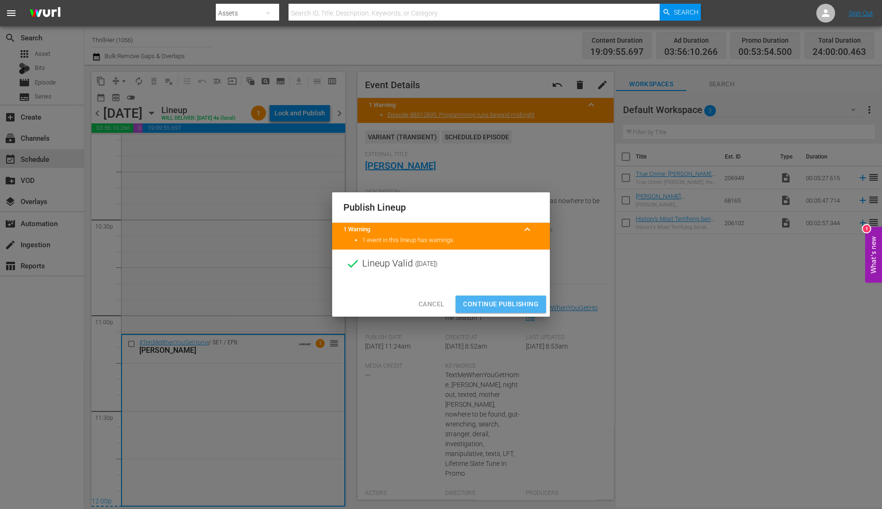
click at [475, 302] on span "Continue Publishing" at bounding box center [501, 305] width 76 height 12
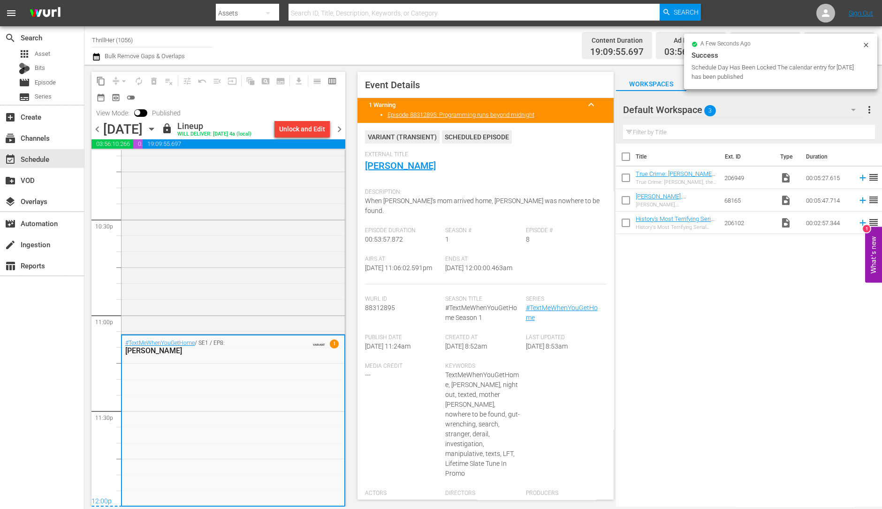
scroll to position [4239, 0]
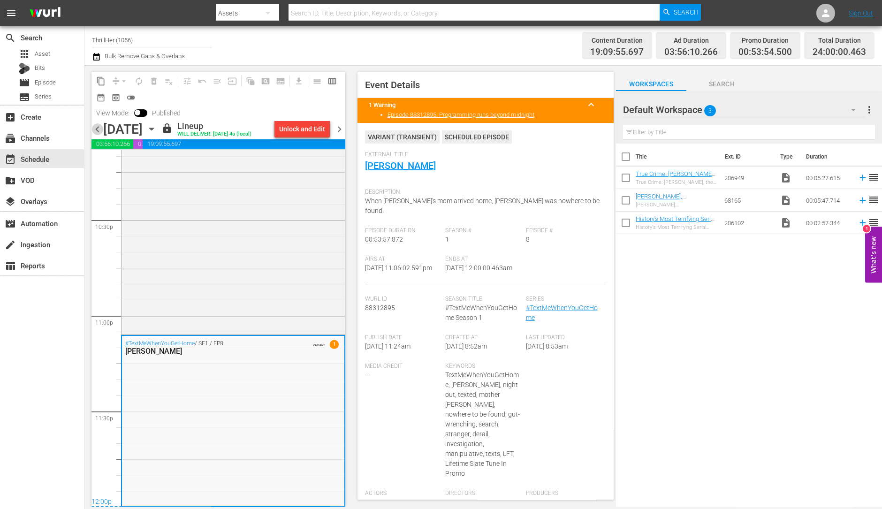
click at [99, 130] on span "chevron_left" at bounding box center [98, 129] width 12 height 12
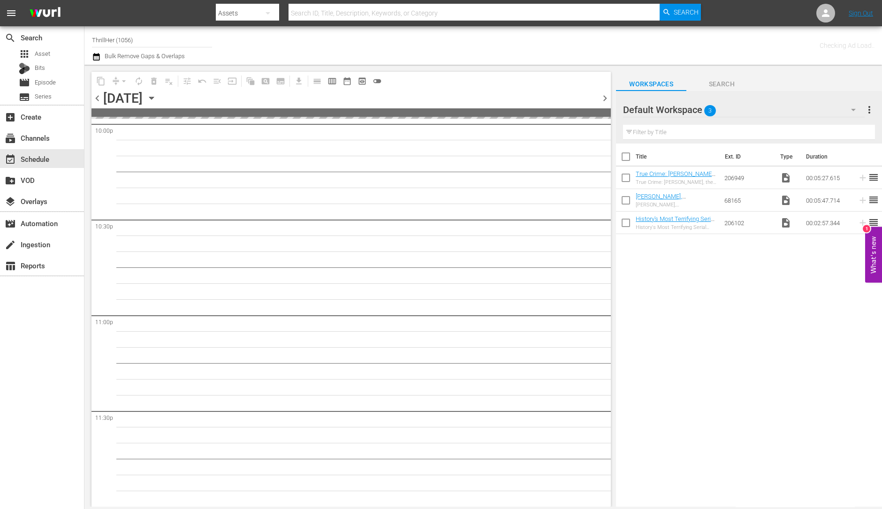
scroll to position [4208, 0]
click at [99, 97] on span "chevron_left" at bounding box center [98, 98] width 12 height 12
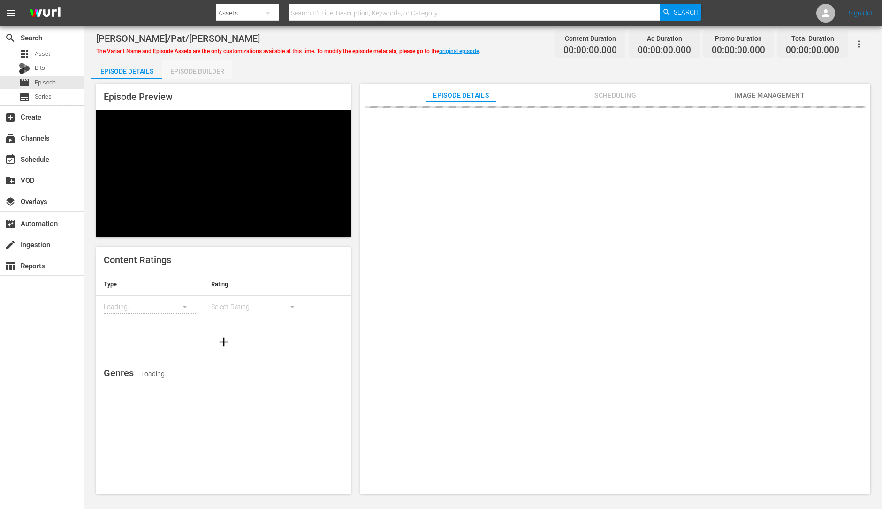
click at [196, 76] on div "Episode Builder" at bounding box center [197, 71] width 70 height 23
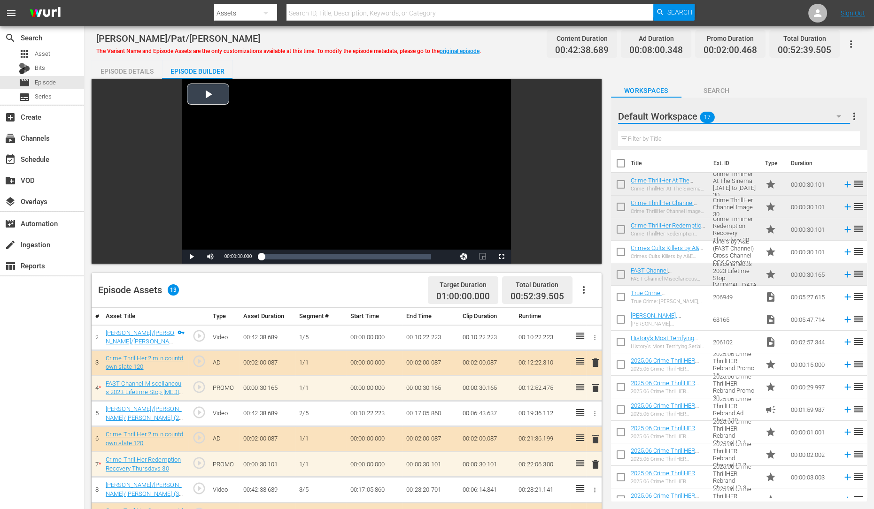
click at [840, 116] on icon "button" at bounding box center [838, 116] width 11 height 11
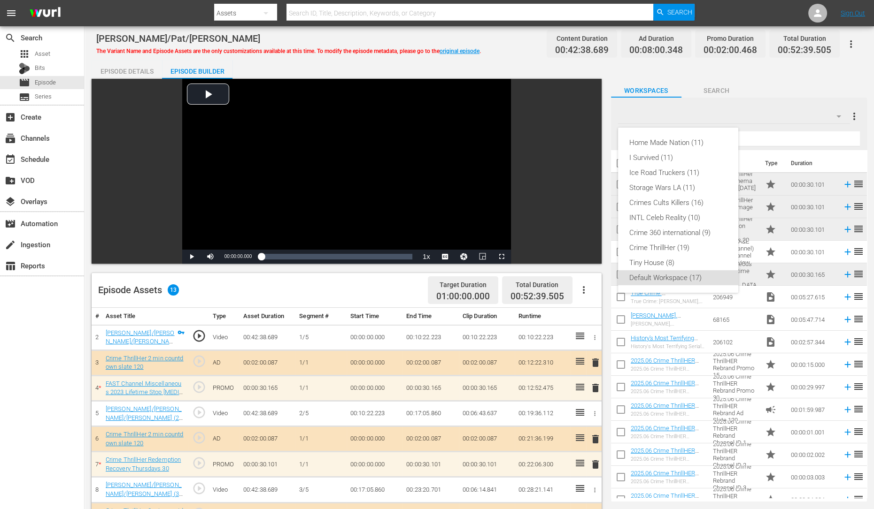
click at [683, 280] on div "Default Workspace (17)" at bounding box center [678, 277] width 98 height 15
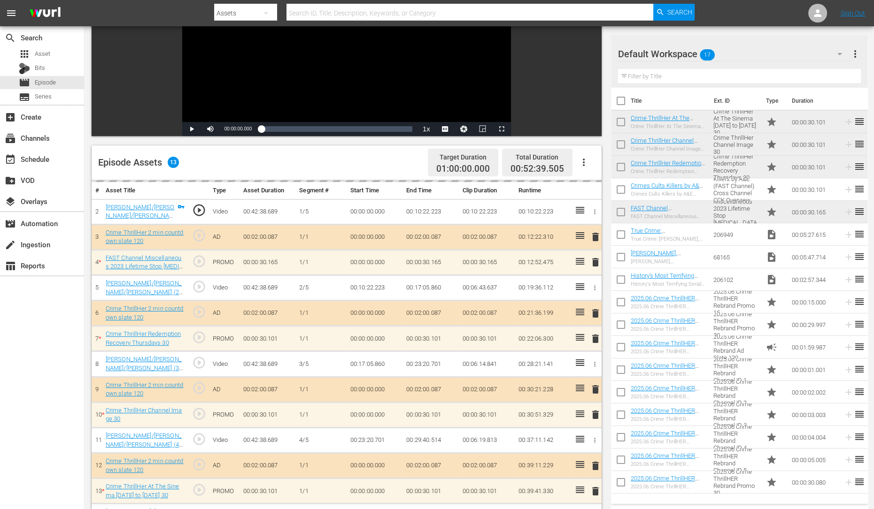
scroll to position [129, 0]
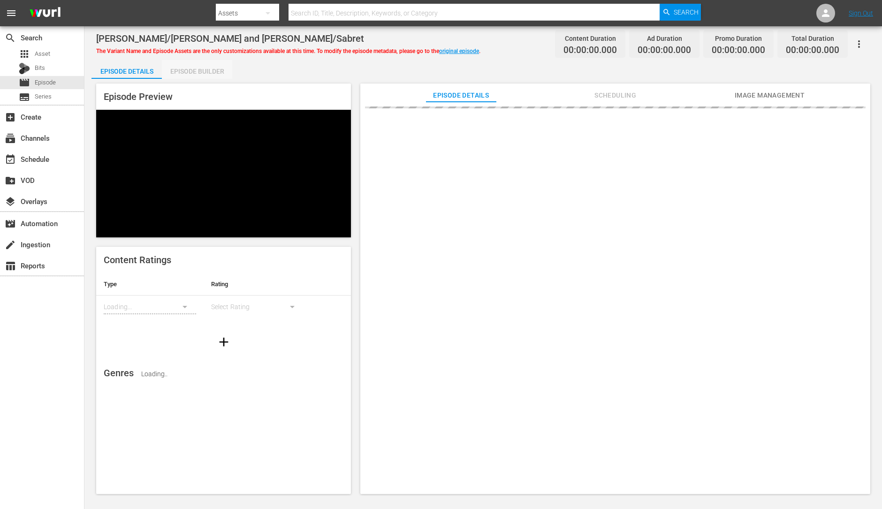
click at [198, 69] on div "Episode Builder" at bounding box center [197, 71] width 70 height 23
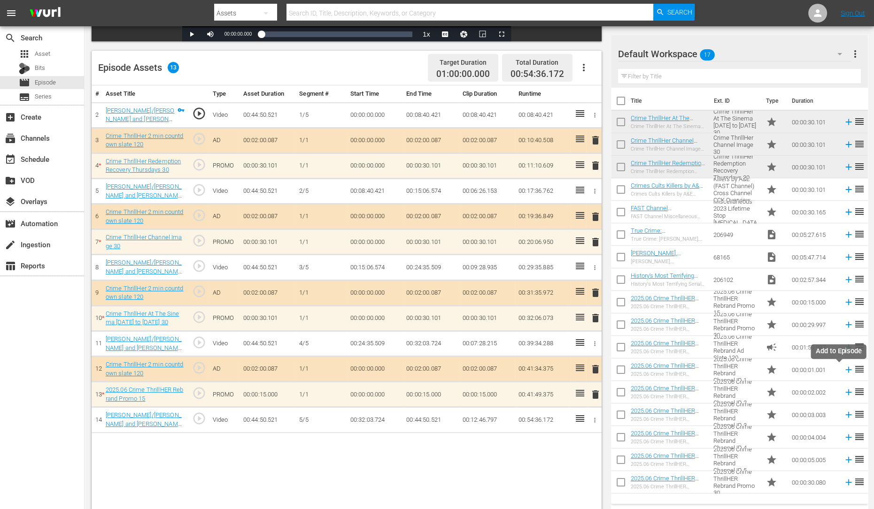
scroll to position [223, 0]
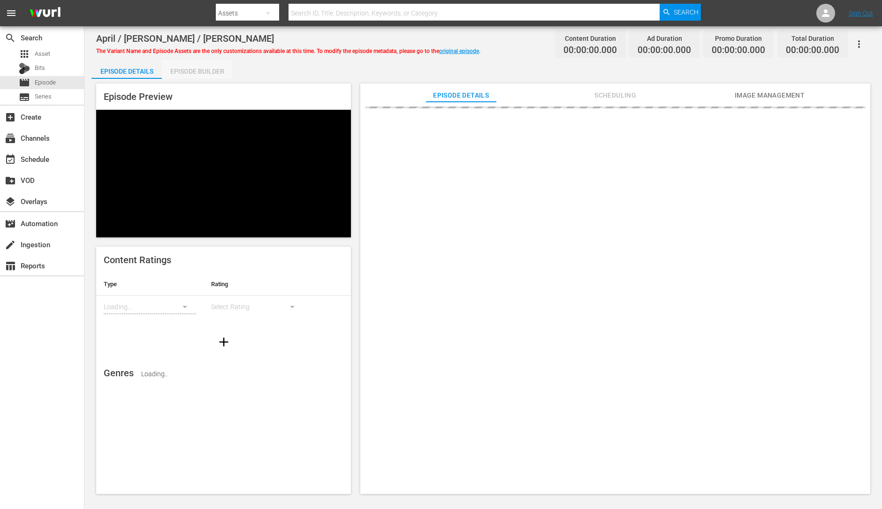
click at [195, 67] on div "Episode Builder" at bounding box center [197, 71] width 70 height 23
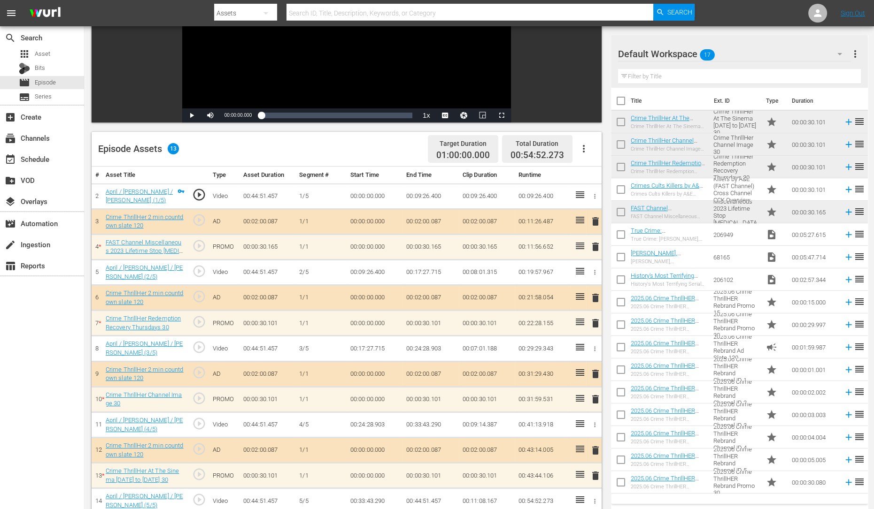
scroll to position [142, 0]
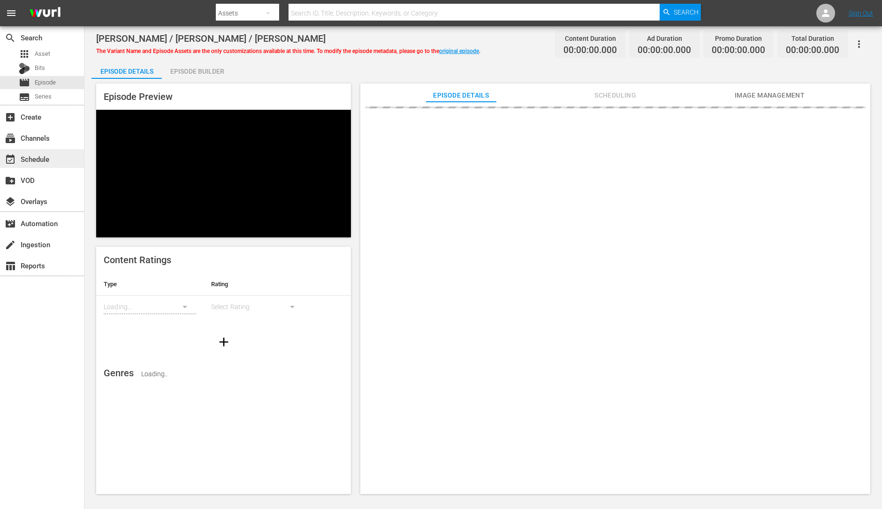
click at [46, 161] on div "event_available Schedule" at bounding box center [26, 157] width 53 height 8
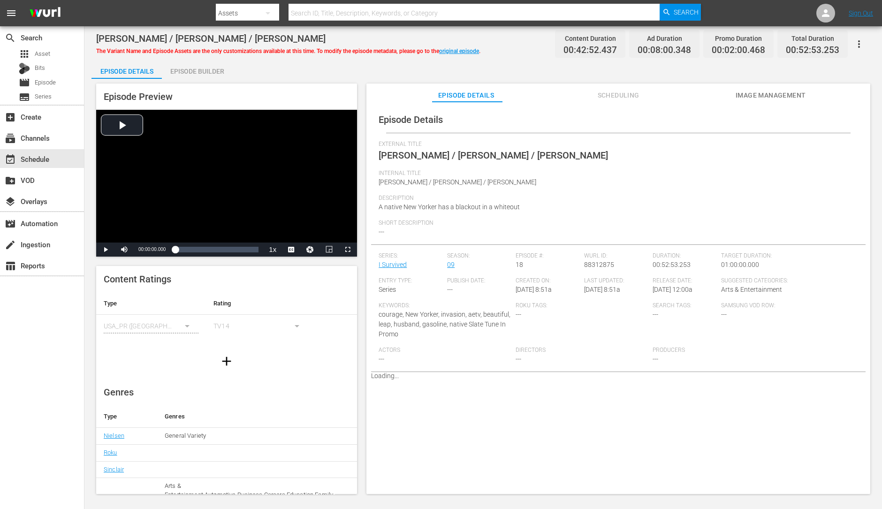
click at [204, 70] on div "Episode Builder" at bounding box center [197, 71] width 70 height 23
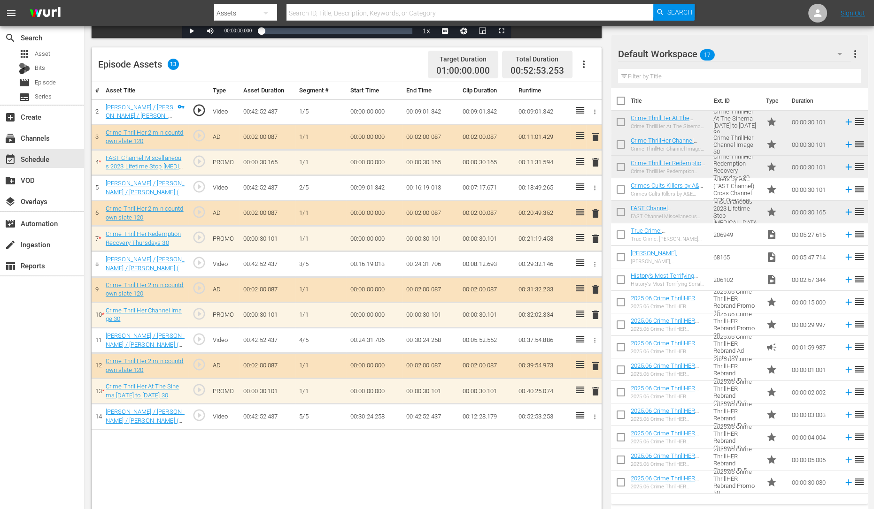
scroll to position [228, 0]
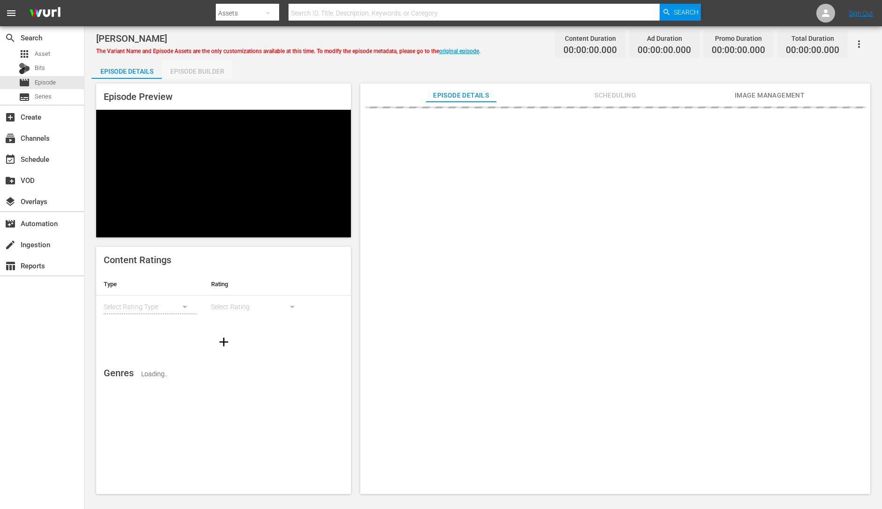
click at [192, 74] on div "Episode Builder" at bounding box center [197, 71] width 70 height 23
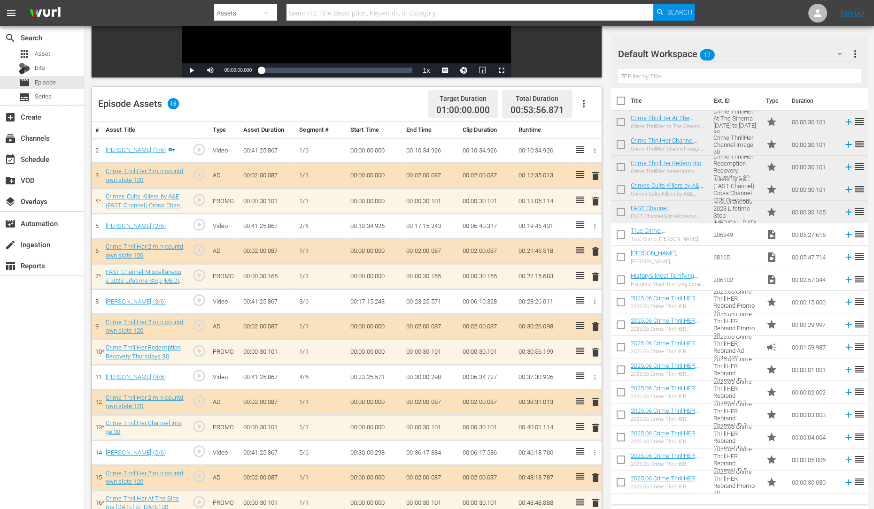
scroll to position [244, 0]
